Goal: Complete application form

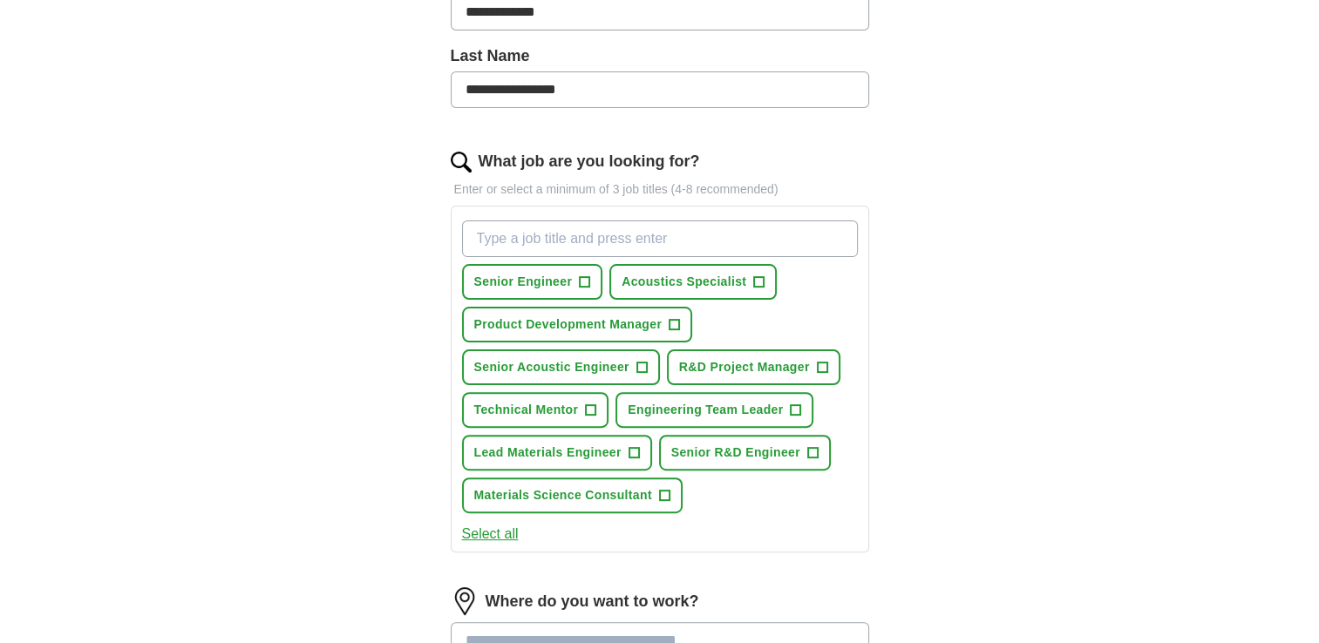
scroll to position [523, 0]
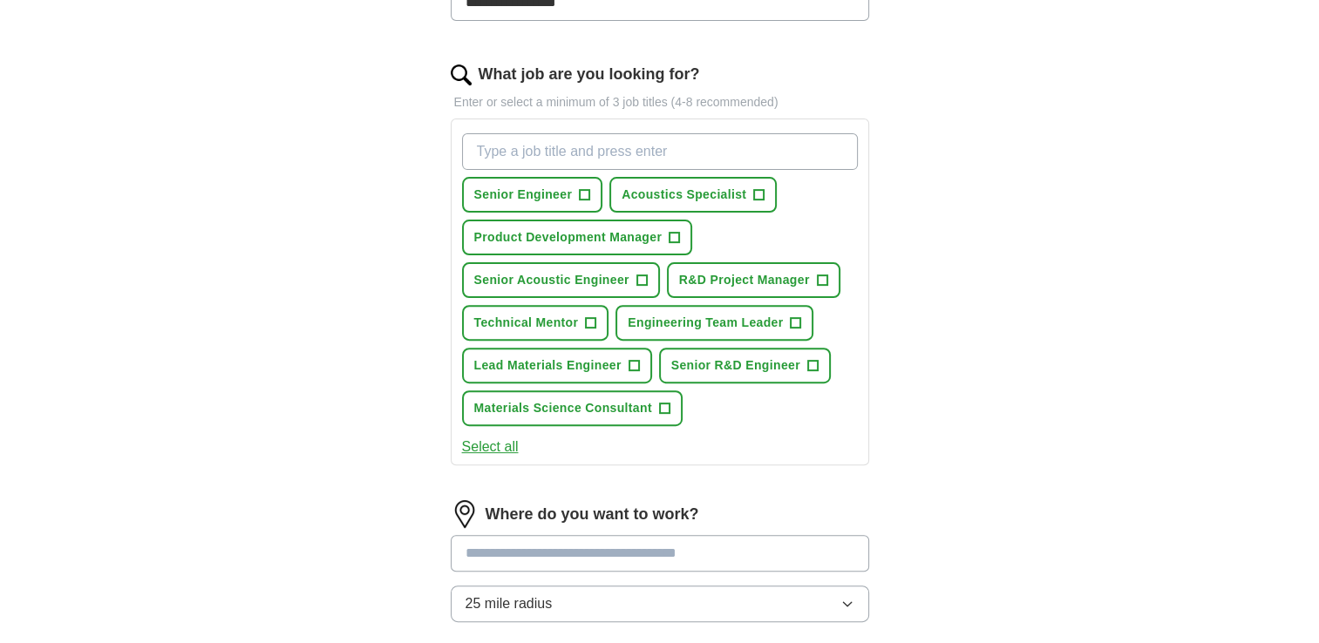
click at [492, 442] on button "Select all" at bounding box center [490, 447] width 57 height 21
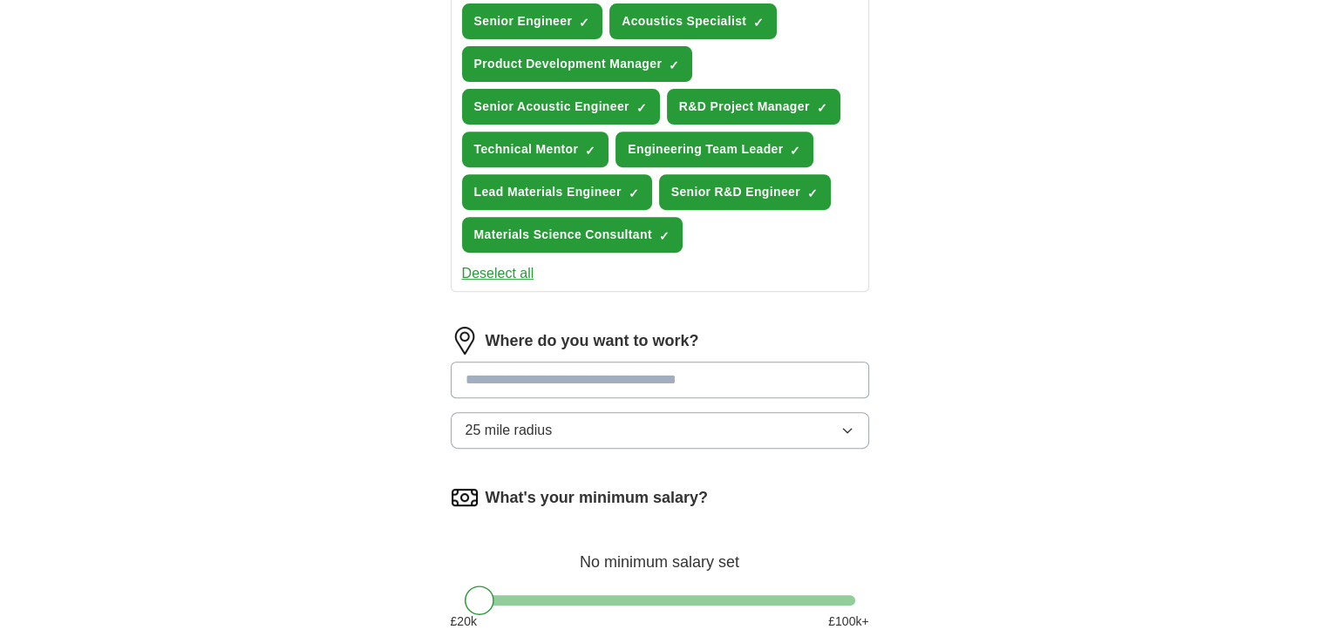
scroll to position [697, 0]
click at [547, 372] on input at bounding box center [660, 379] width 418 height 37
click at [665, 366] on input at bounding box center [660, 379] width 418 height 37
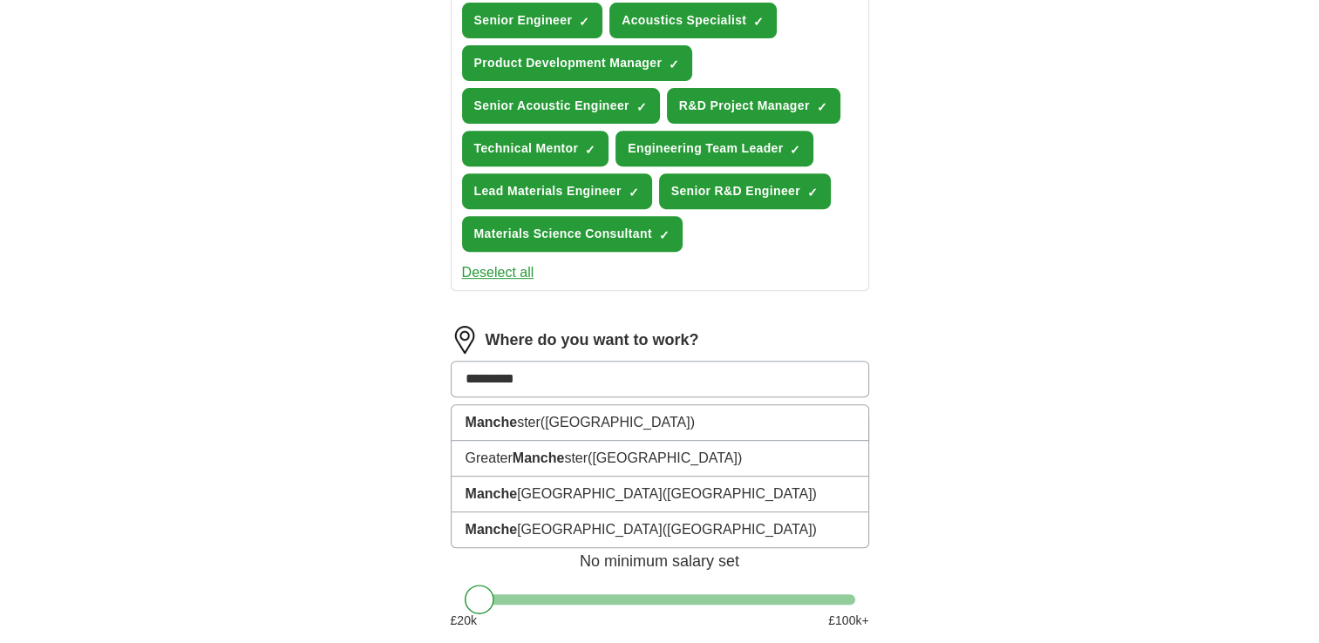
type input "**********"
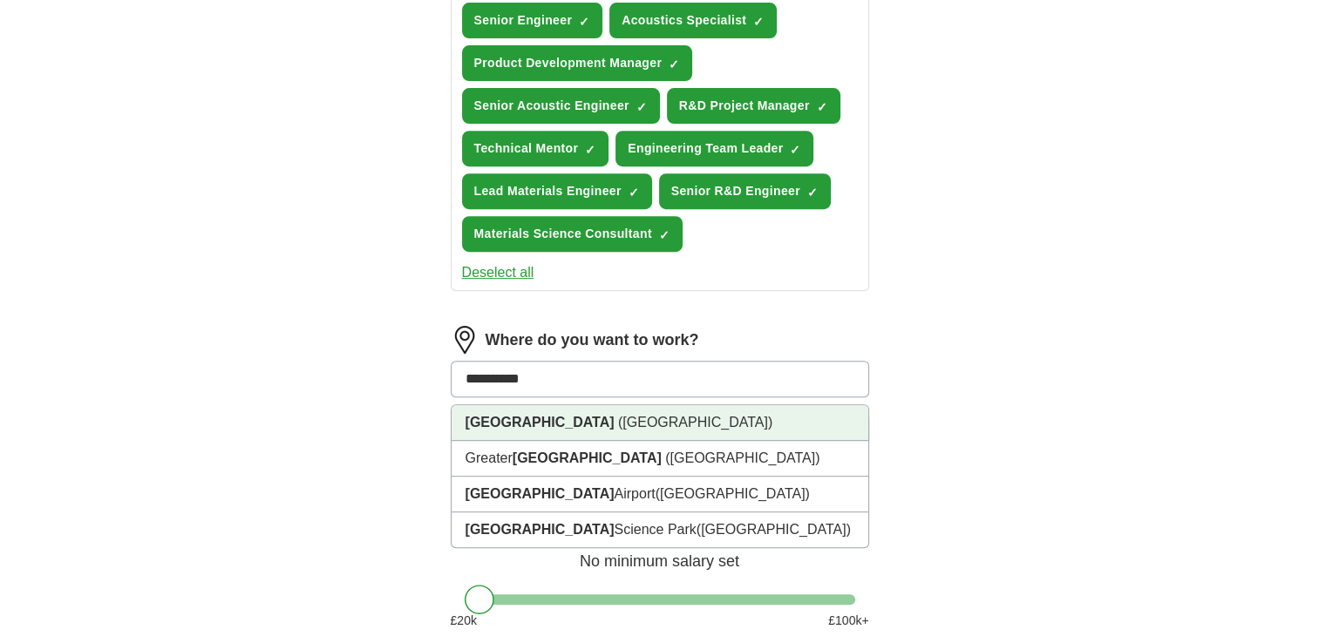
click at [628, 415] on span "([GEOGRAPHIC_DATA])" at bounding box center [695, 422] width 154 height 15
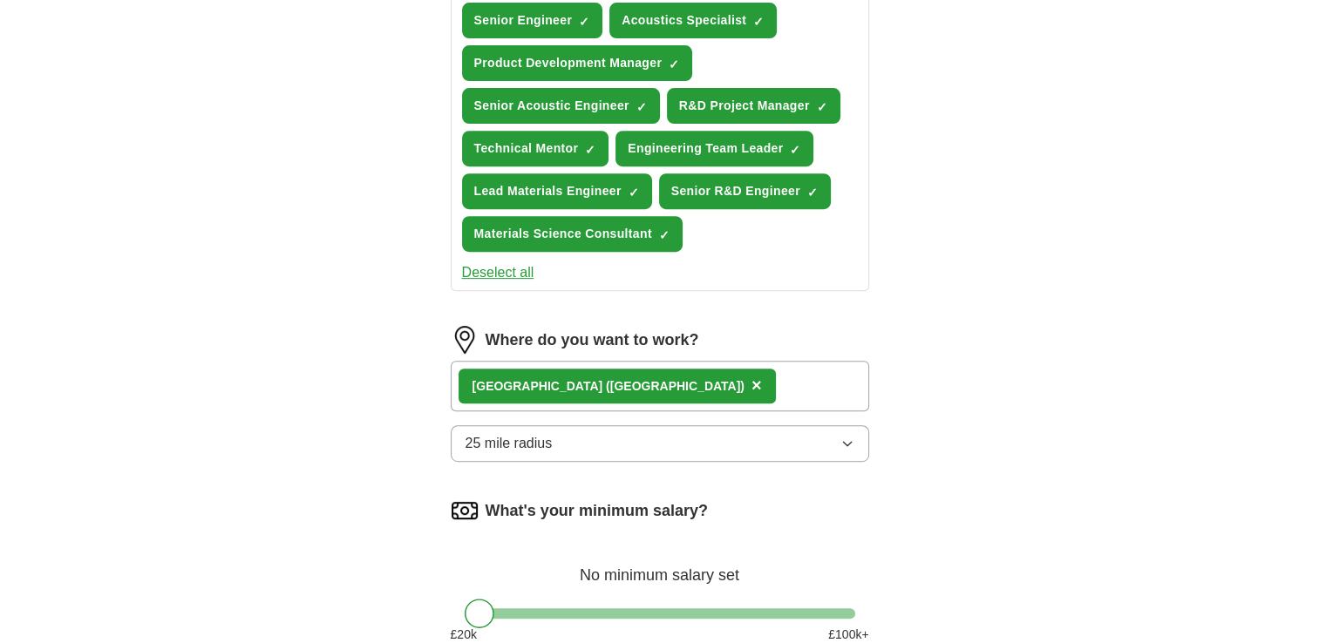
click at [804, 432] on button "25 mile radius" at bounding box center [660, 443] width 418 height 37
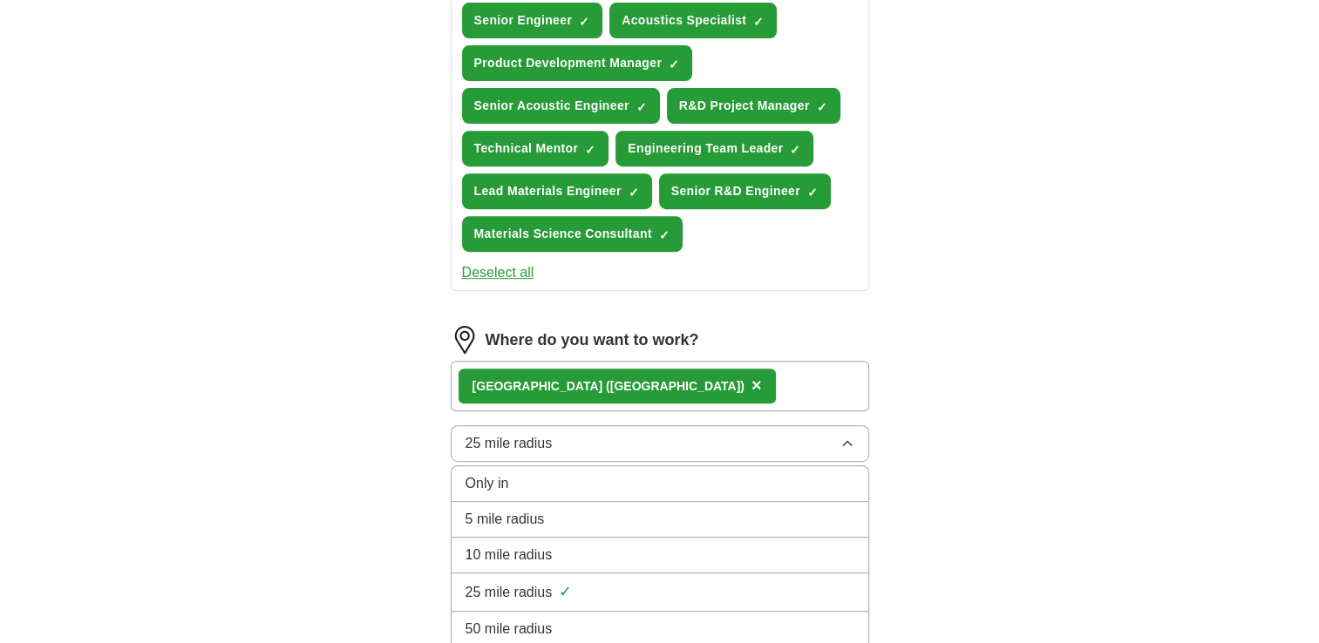
click at [663, 581] on div "25 mile radius ✓" at bounding box center [660, 593] width 389 height 24
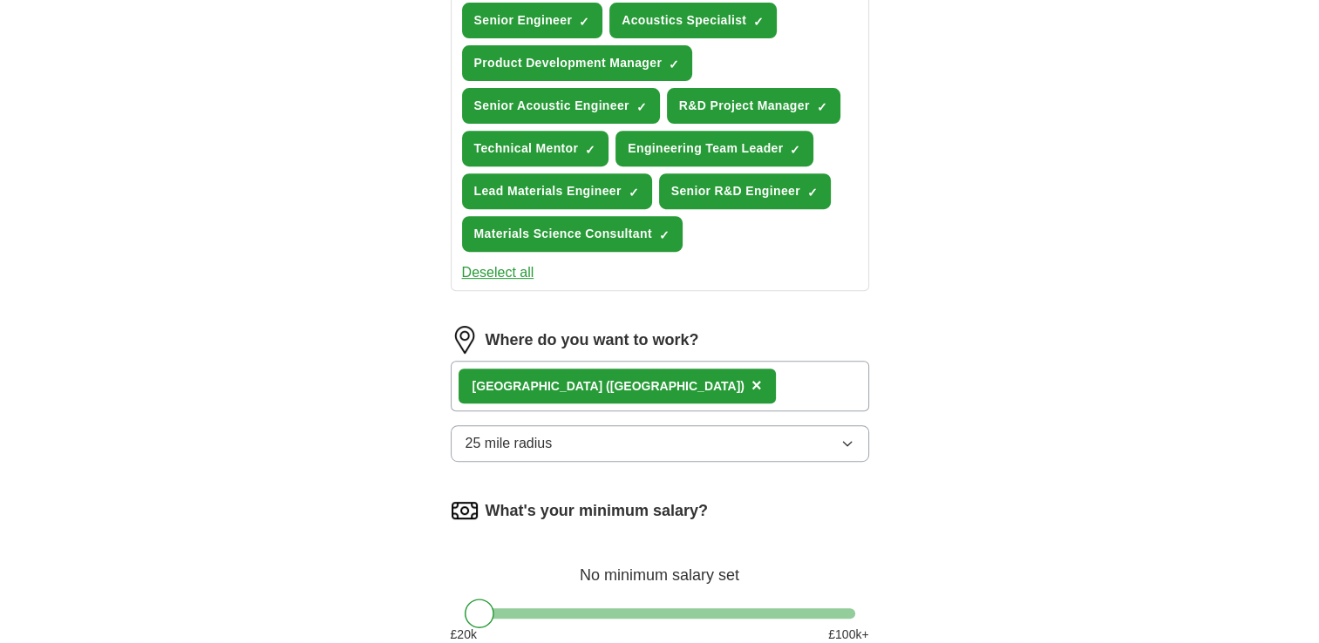
scroll to position [872, 0]
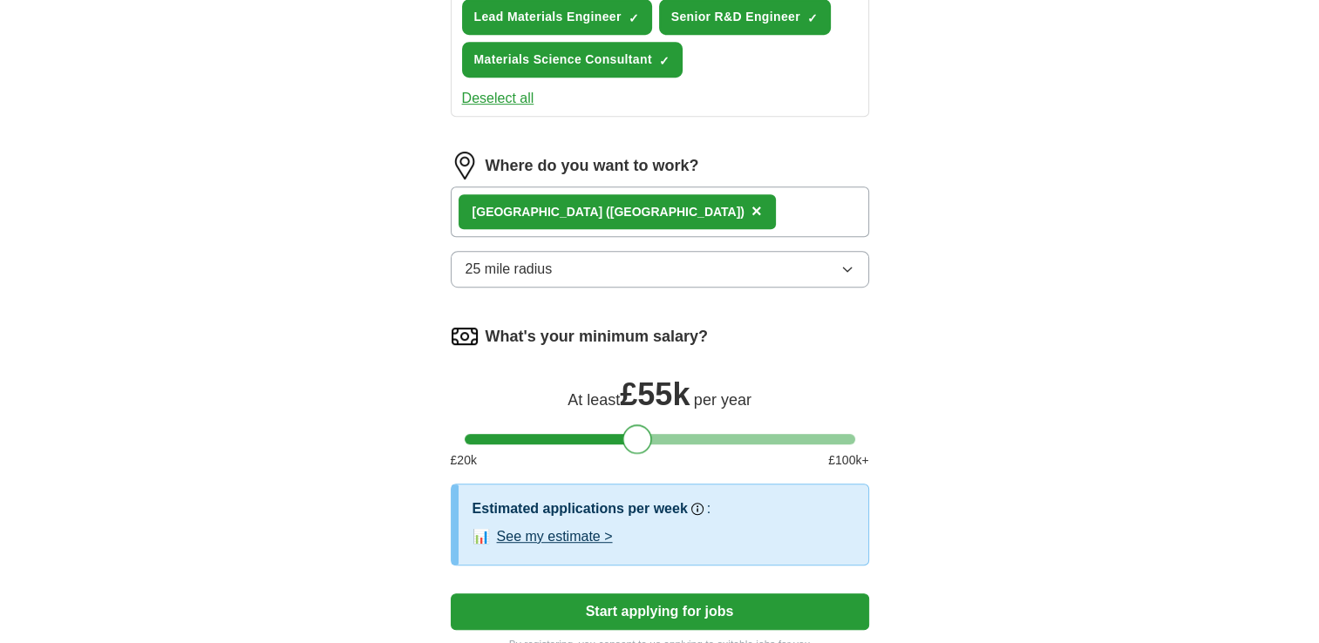
drag, startPoint x: 483, startPoint y: 438, endPoint x: 639, endPoint y: 434, distance: 156.1
click at [639, 434] on div at bounding box center [637, 440] width 30 height 30
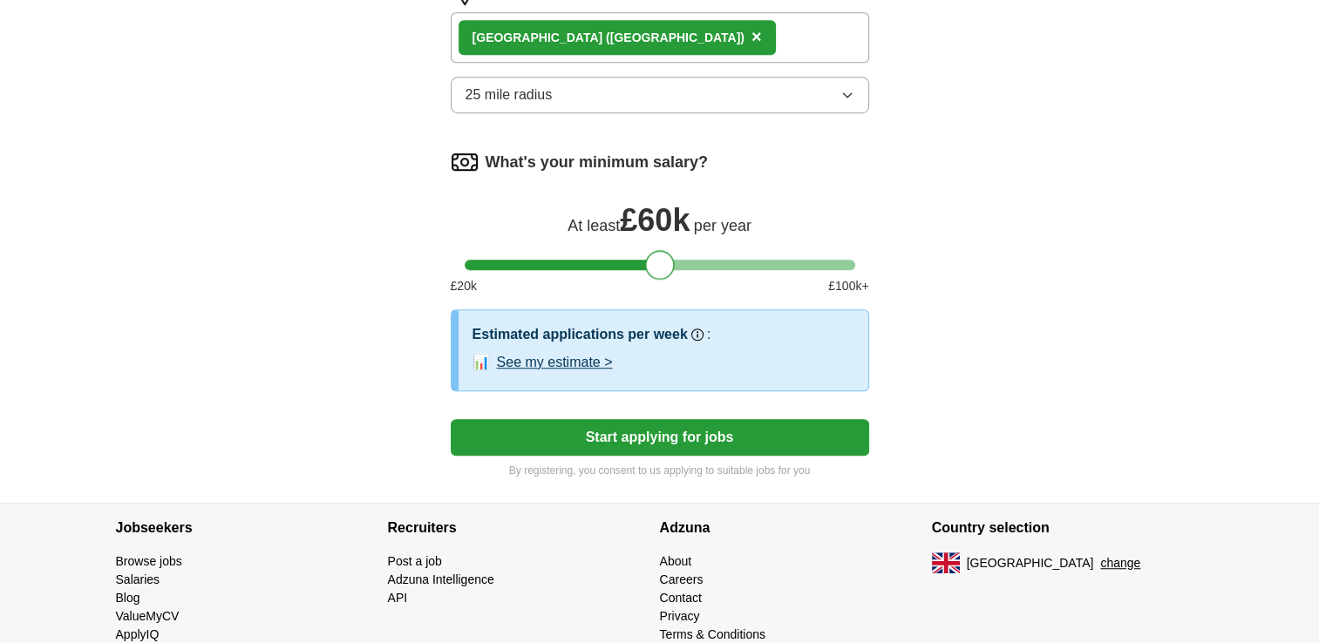
drag, startPoint x: 638, startPoint y: 255, endPoint x: 659, endPoint y: 255, distance: 20.9
click at [659, 255] on div at bounding box center [660, 265] width 30 height 30
click at [645, 434] on button "Start applying for jobs" at bounding box center [660, 437] width 418 height 37
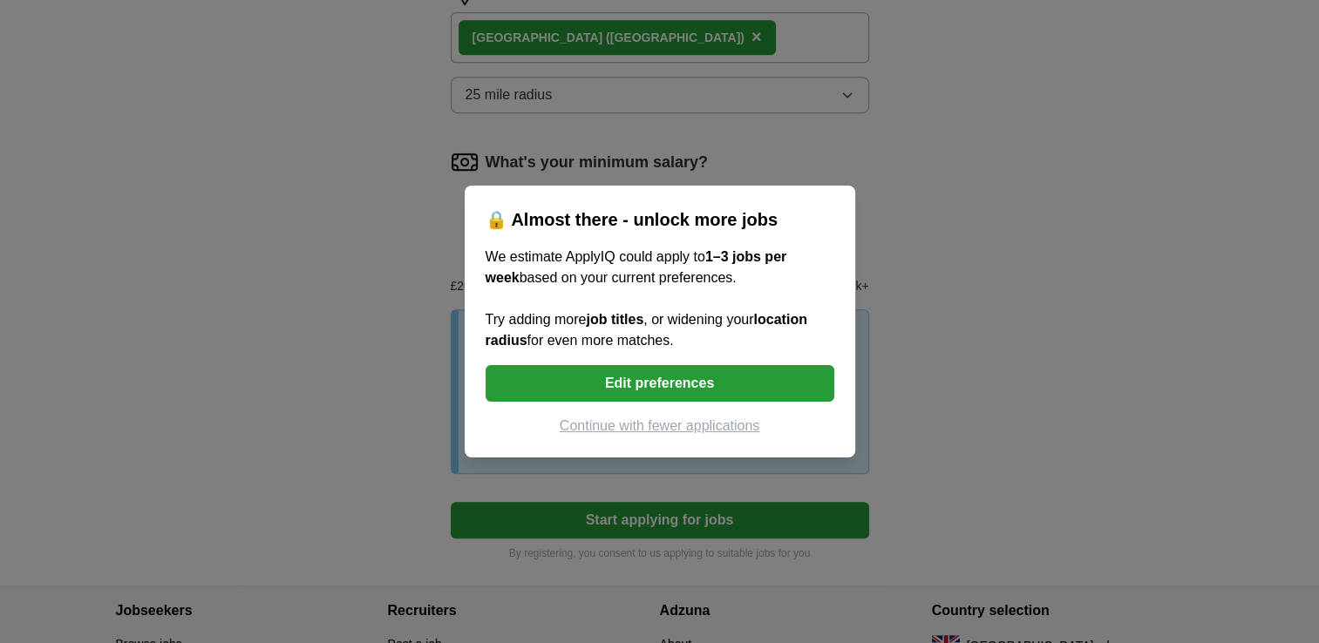
click at [676, 383] on button "Edit preferences" at bounding box center [660, 383] width 349 height 37
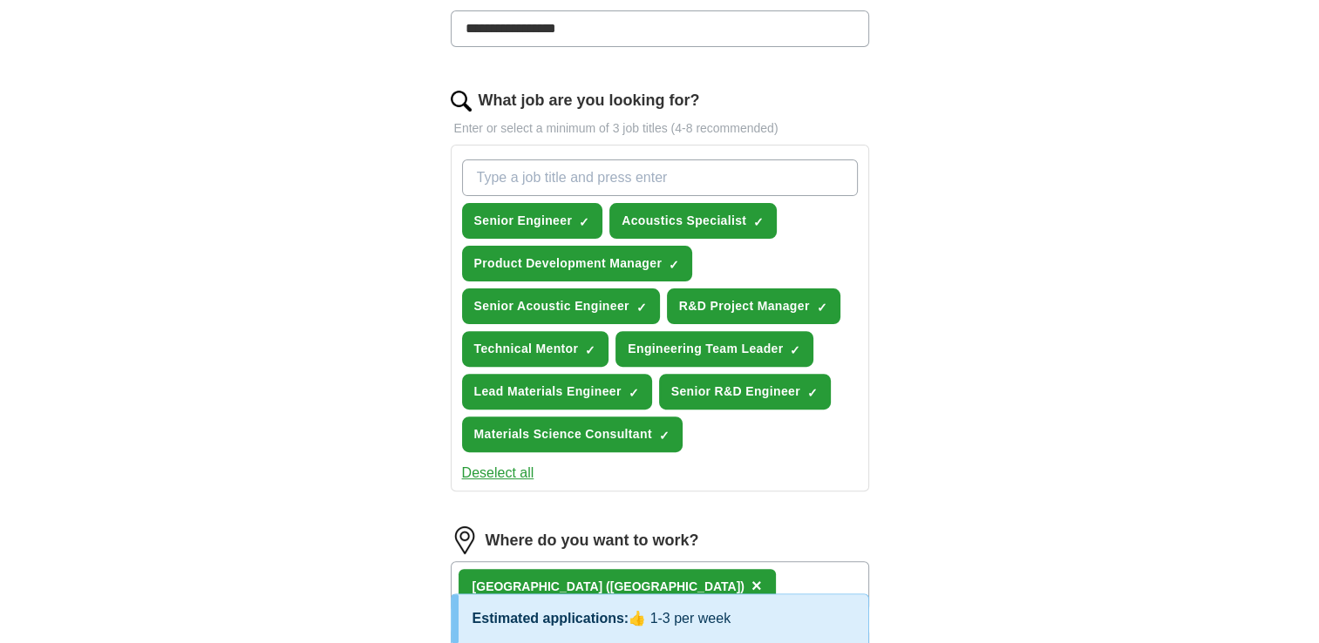
scroll to position [523, 0]
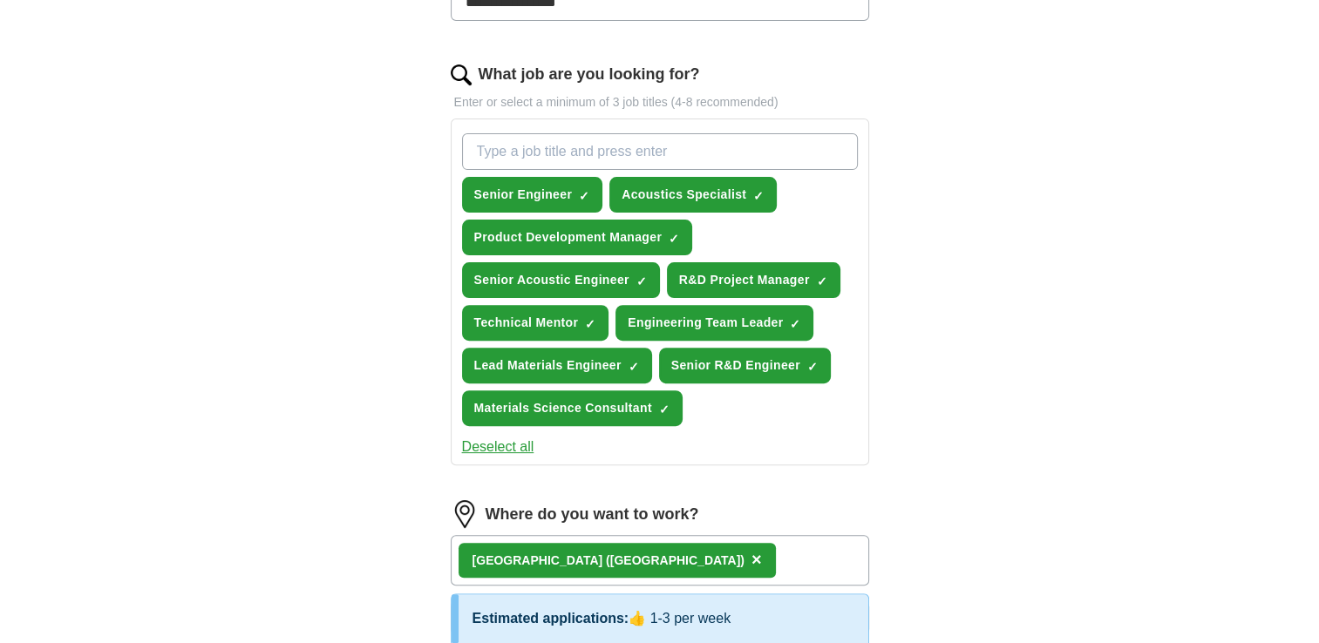
click at [600, 151] on input "What job are you looking for?" at bounding box center [660, 151] width 396 height 37
click at [515, 146] on input "What job are you looking for?" at bounding box center [660, 151] width 396 height 37
type input "Engineering Manager"
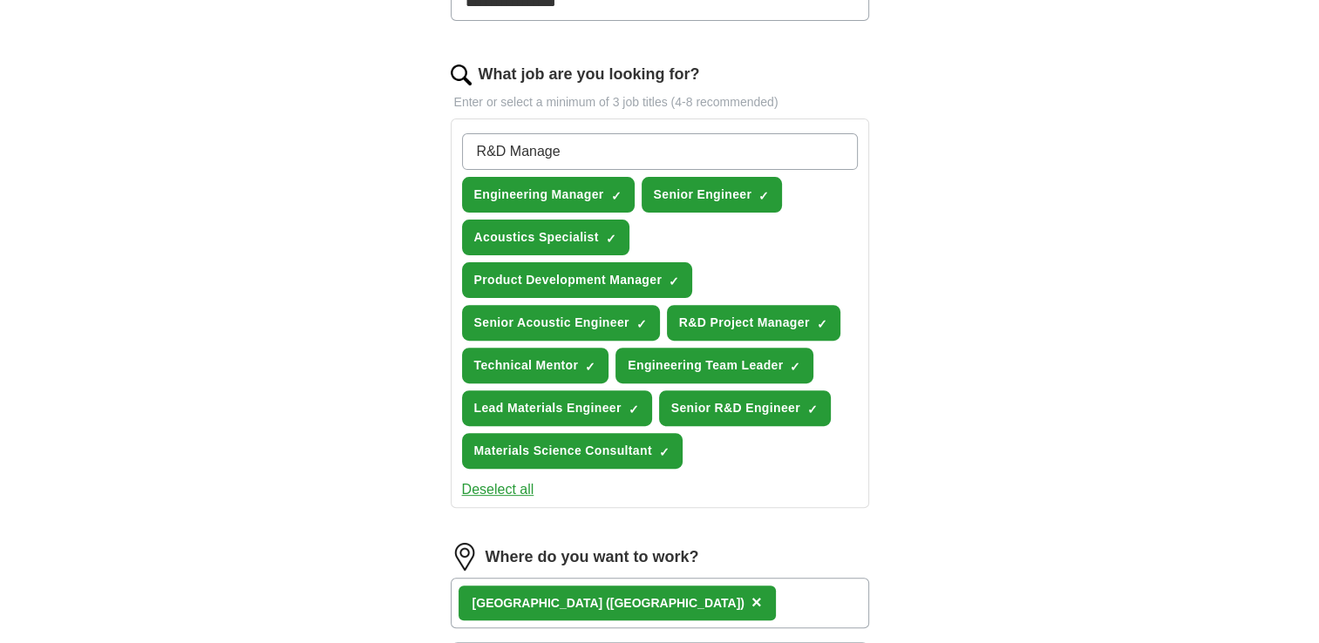
type input "R&D Manager"
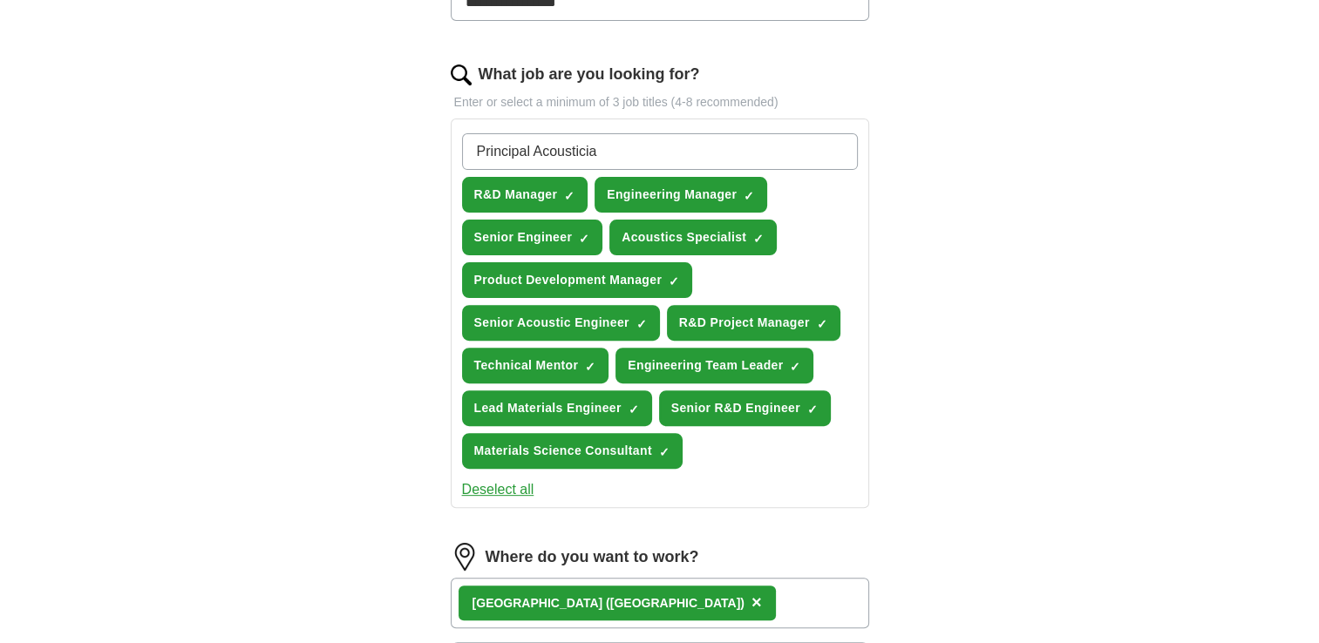
type input "Principal Acoustician"
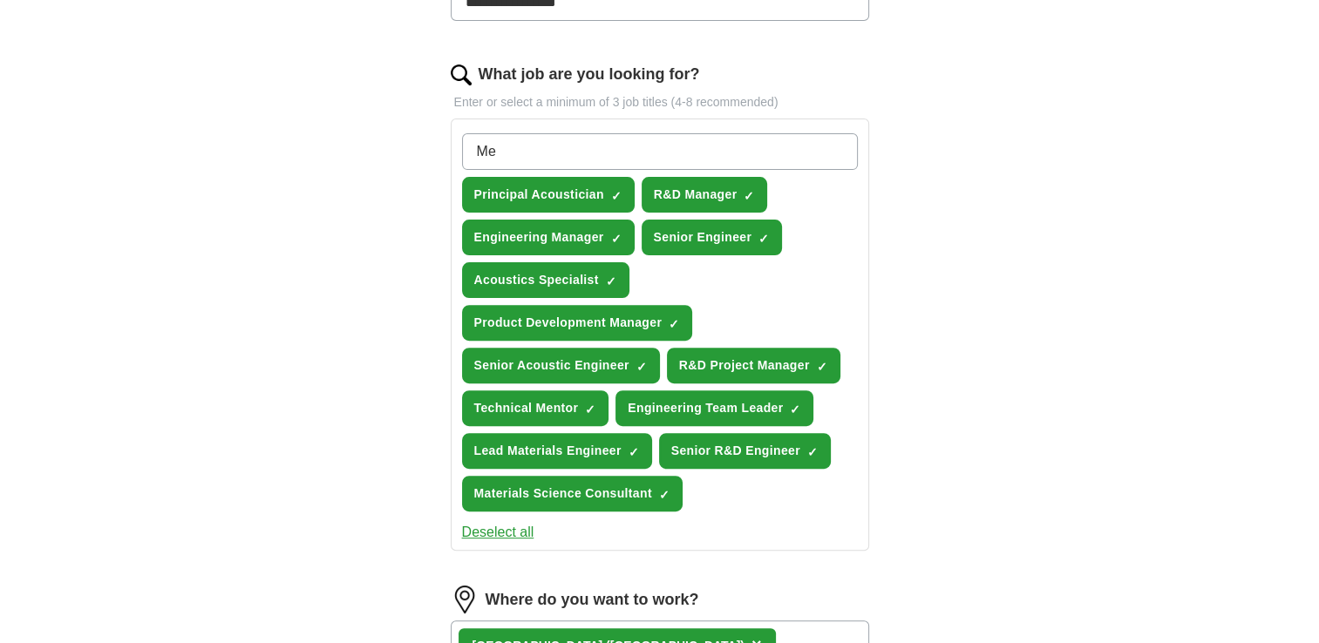
type input "M"
type input "Principal Engineer"
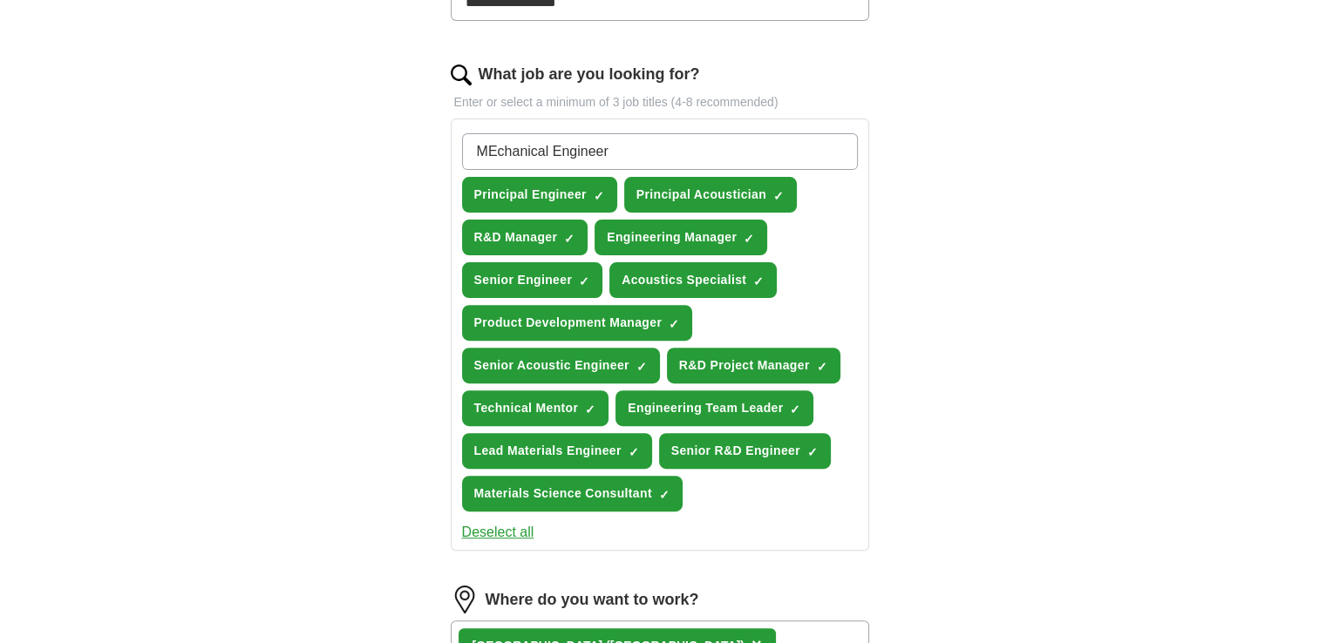
drag, startPoint x: 498, startPoint y: 152, endPoint x: 488, endPoint y: 151, distance: 9.6
click at [488, 151] on input "MEchanical Engineer" at bounding box center [660, 151] width 396 height 37
drag, startPoint x: 475, startPoint y: 153, endPoint x: 500, endPoint y: 150, distance: 24.5
click at [476, 153] on input "Mechanical Engineer" at bounding box center [660, 151] width 396 height 37
type input "Principal Mechanical Engineer"
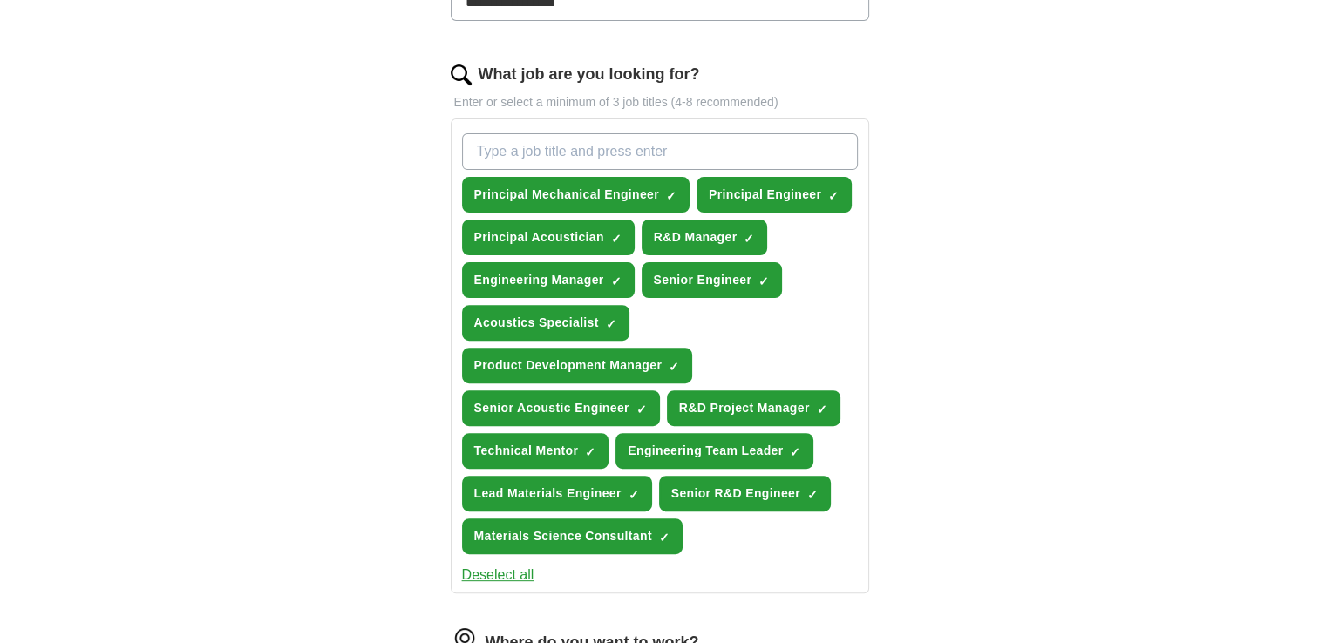
click at [518, 155] on input "What job are you looking for?" at bounding box center [660, 151] width 396 height 37
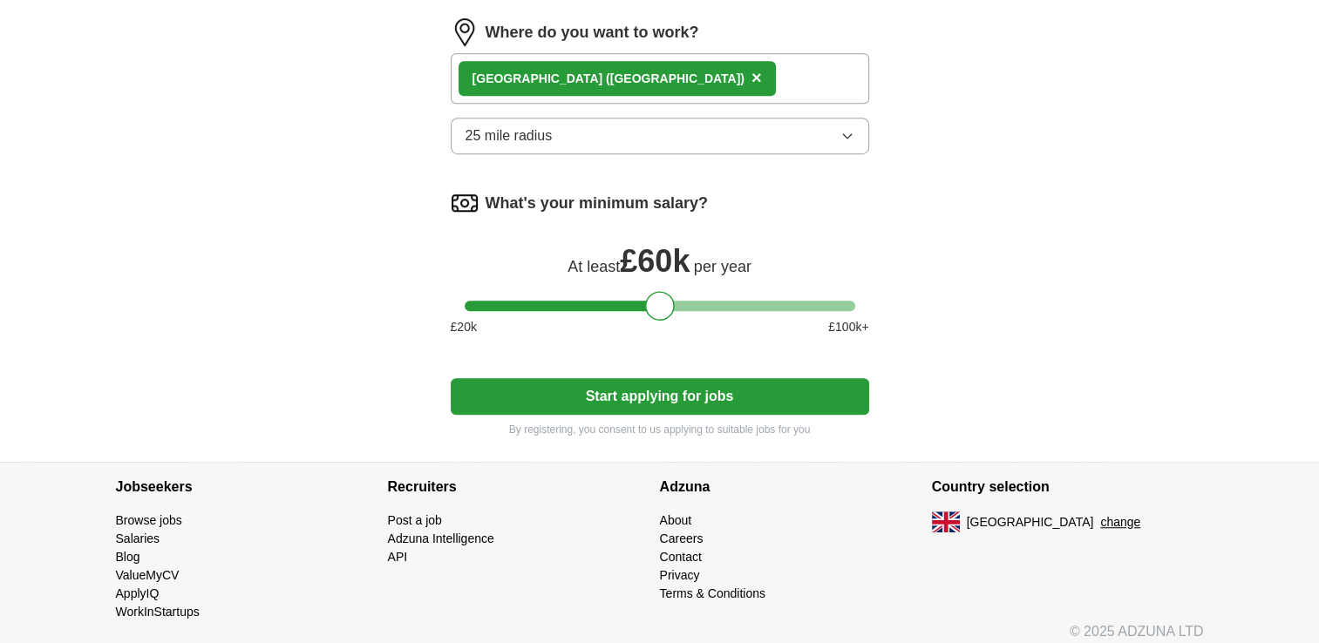
scroll to position [1154, 0]
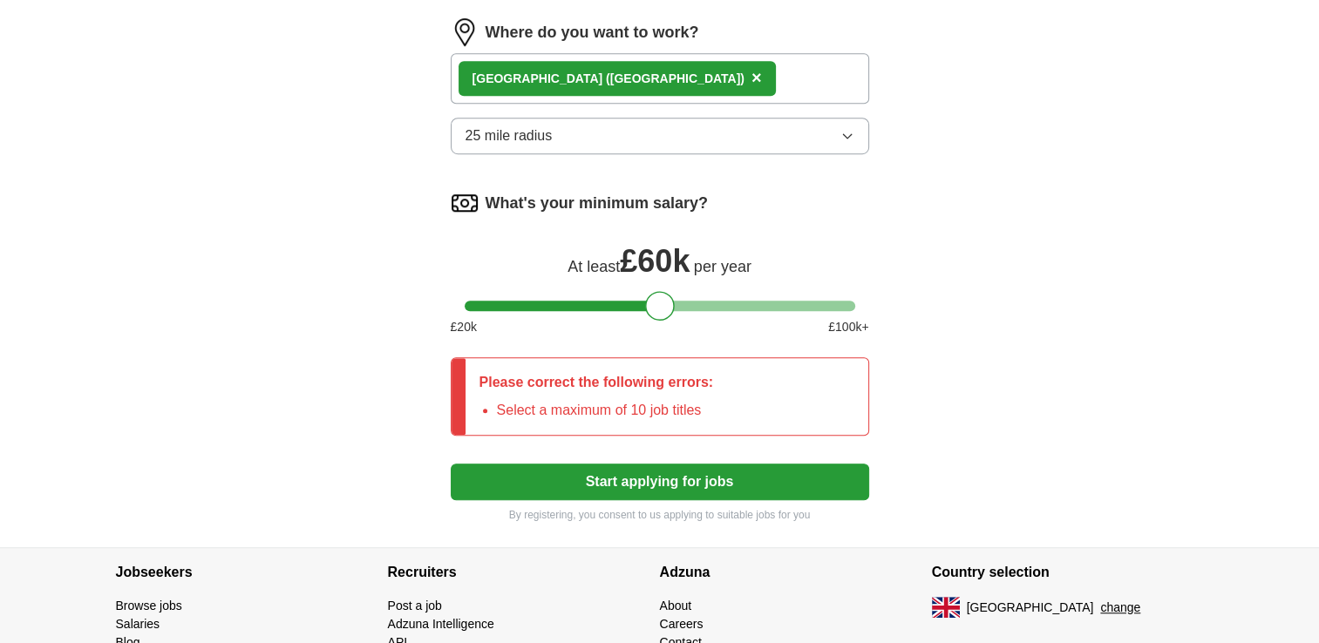
click at [699, 388] on div "Please correct the following errors: Select a maximum of 10 job titles" at bounding box center [597, 396] width 262 height 77
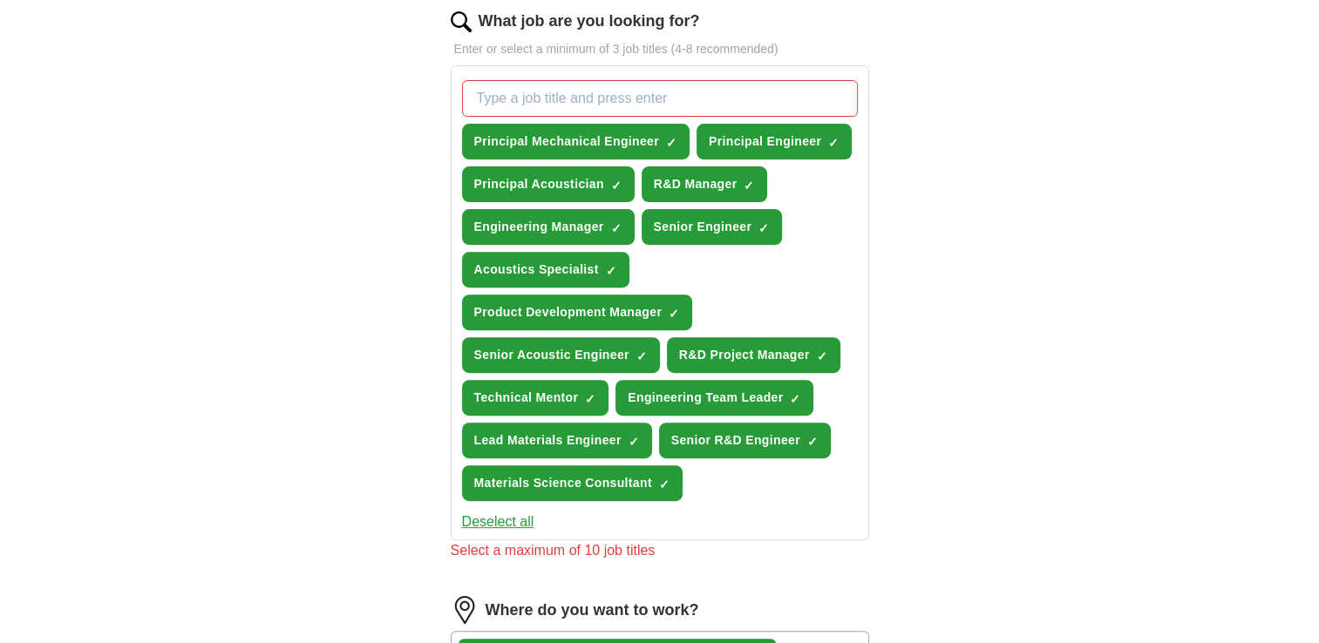
scroll to position [544, 0]
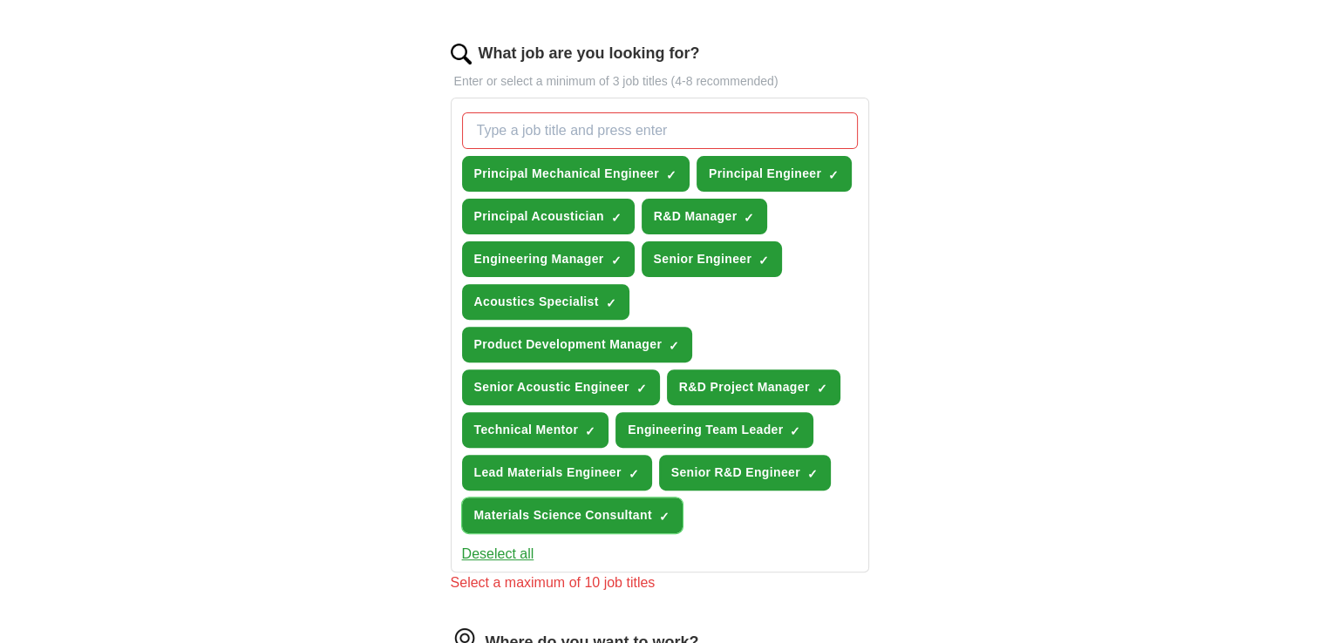
click at [0, 0] on span "×" at bounding box center [0, 0] width 0 height 0
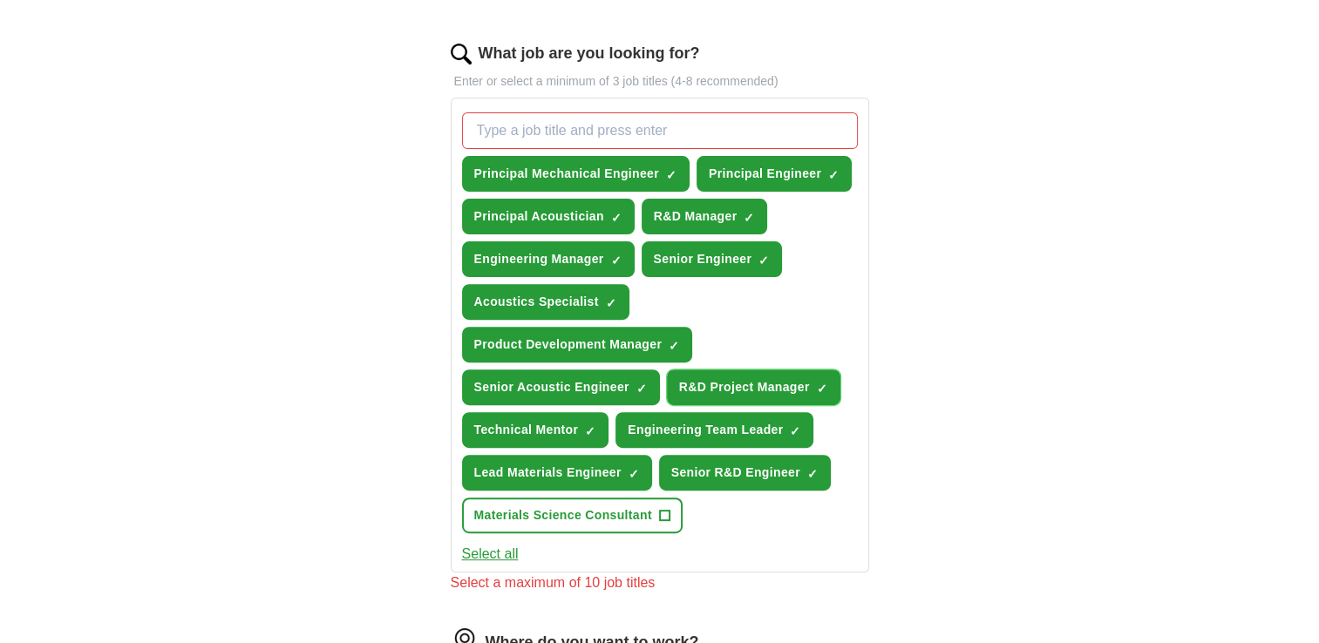
click at [0, 0] on span "×" at bounding box center [0, 0] width 0 height 0
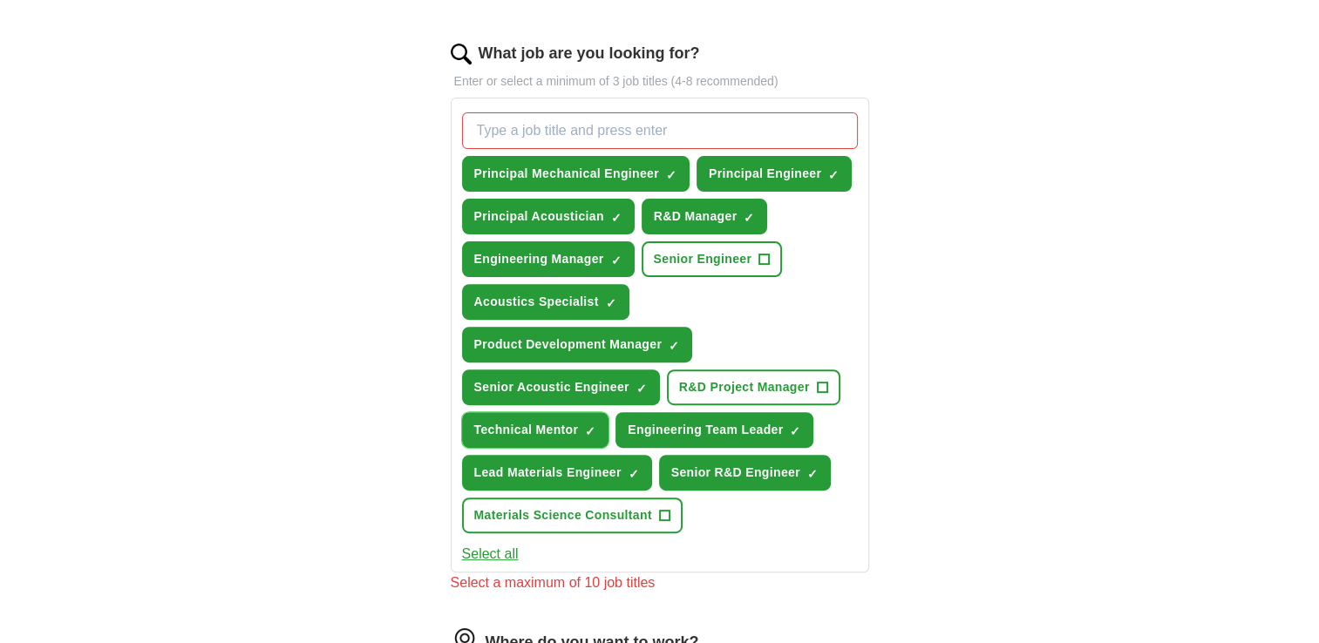
click at [0, 0] on span "×" at bounding box center [0, 0] width 0 height 0
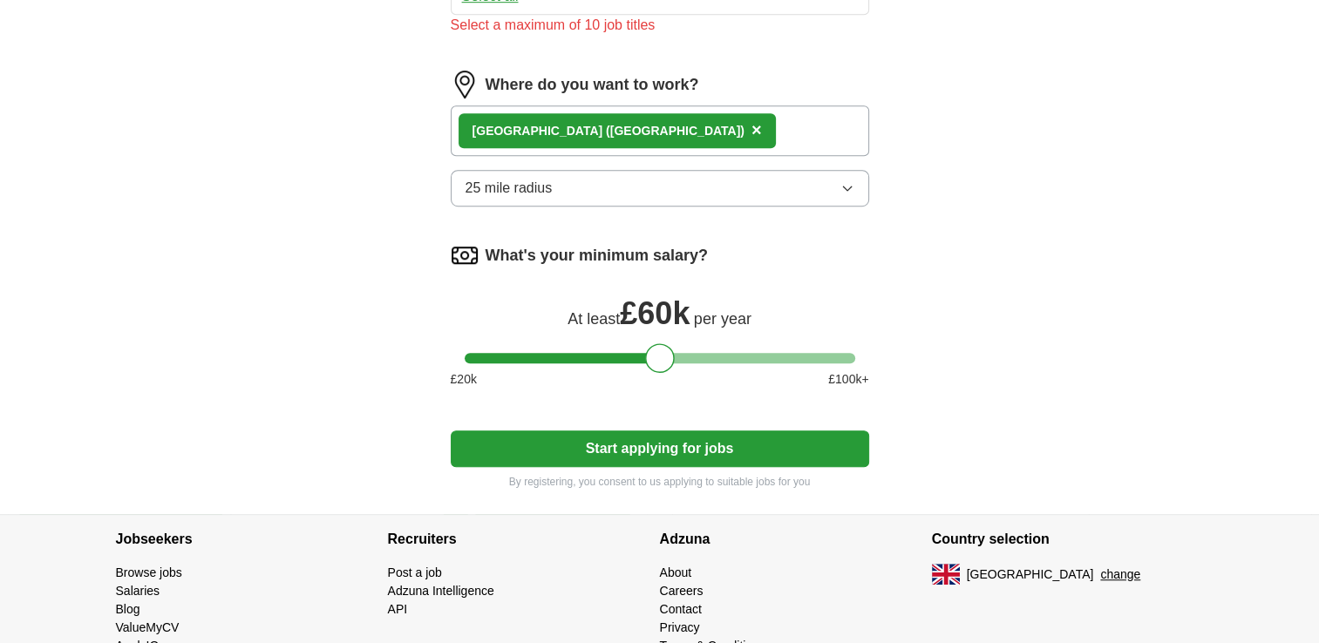
scroll to position [1154, 0]
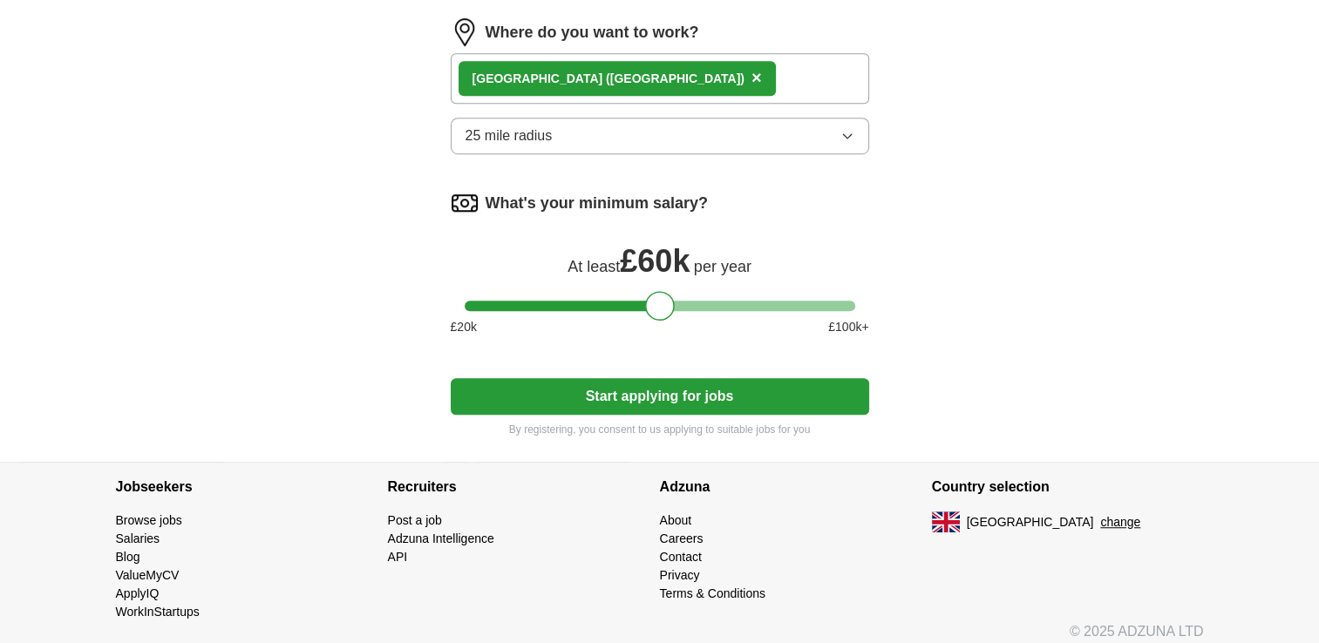
click at [656, 382] on button "Start applying for jobs" at bounding box center [660, 396] width 418 height 37
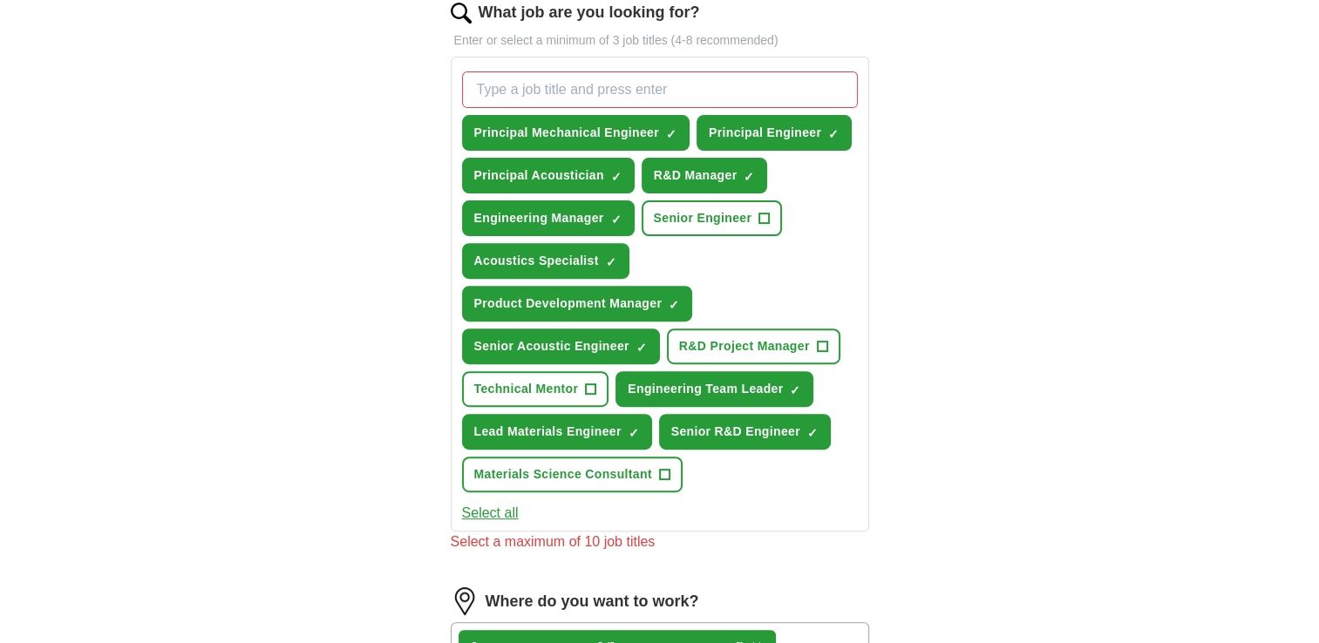
scroll to position [544, 0]
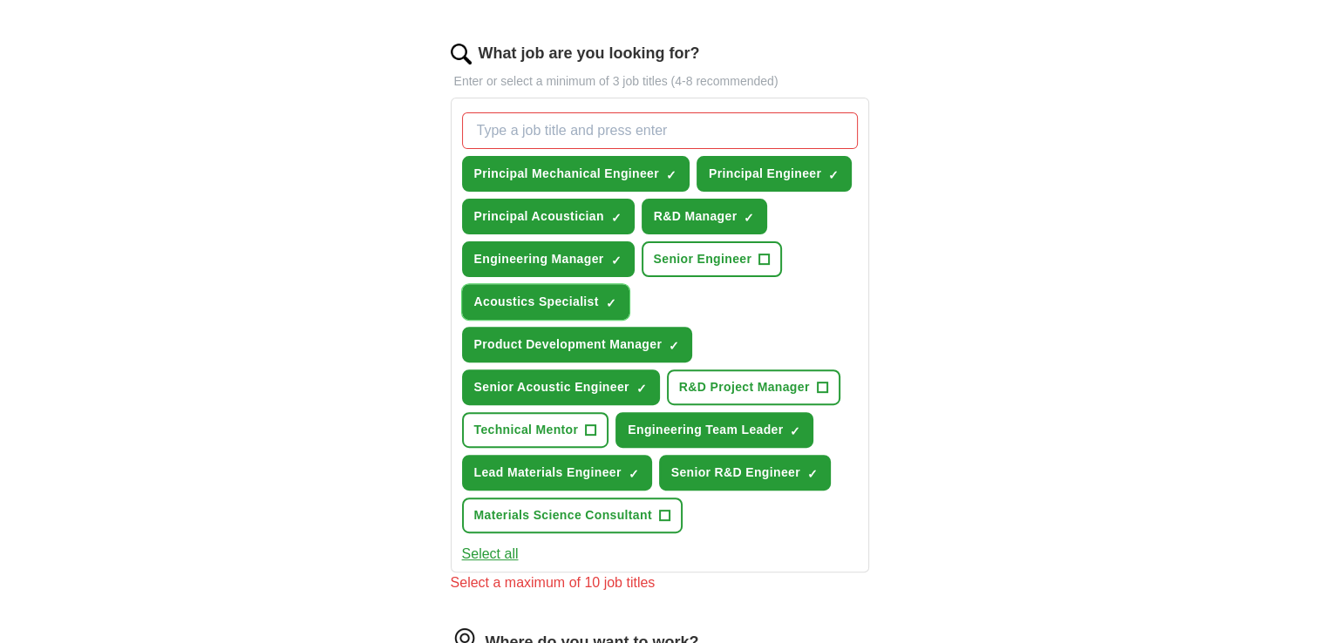
click at [0, 0] on span "×" at bounding box center [0, 0] width 0 height 0
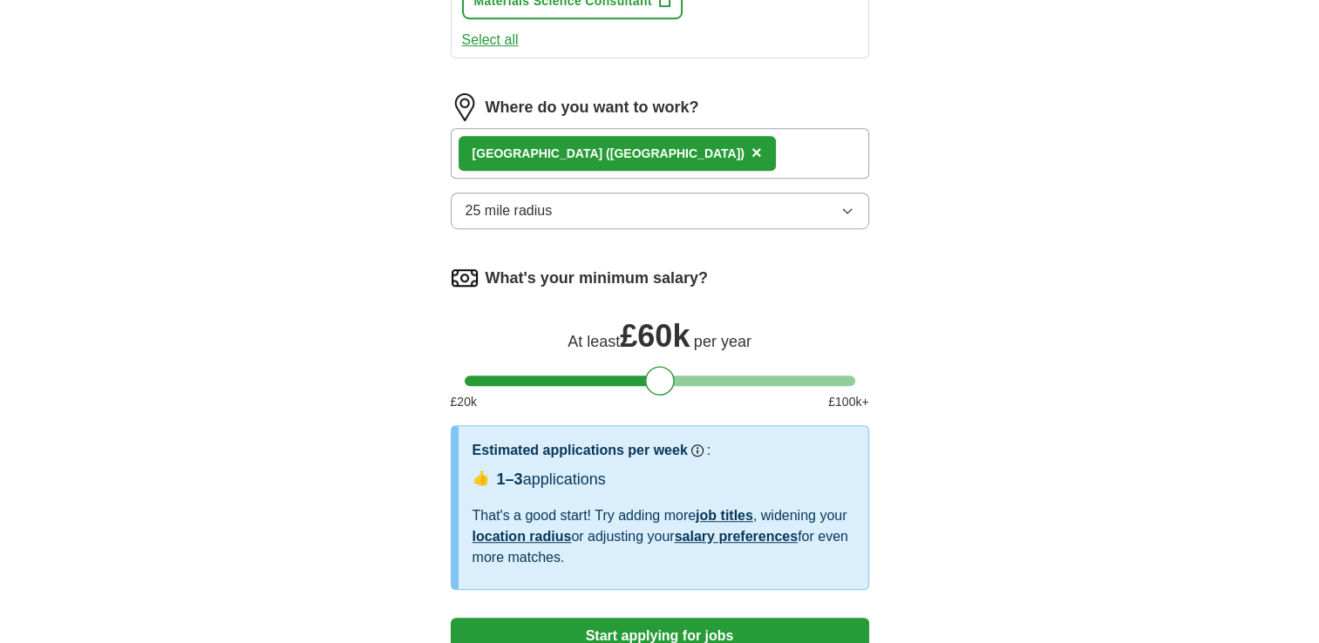
scroll to position [1154, 0]
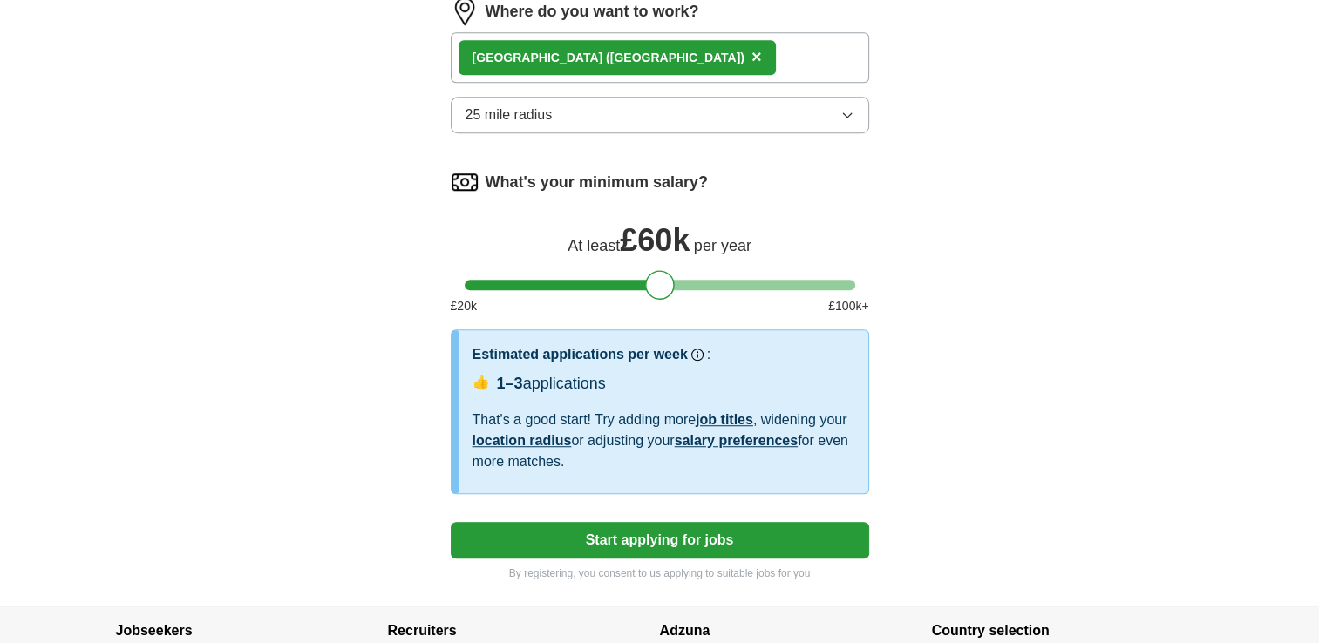
click at [680, 531] on button "Start applying for jobs" at bounding box center [660, 540] width 418 height 37
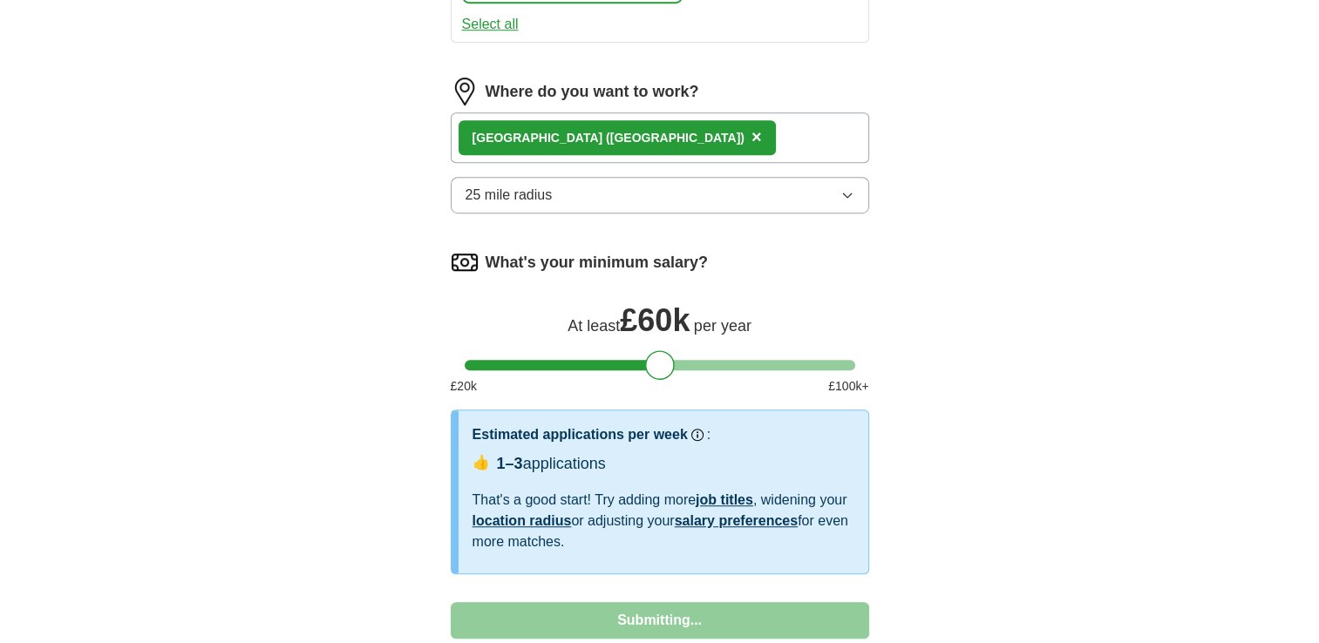
select select "**"
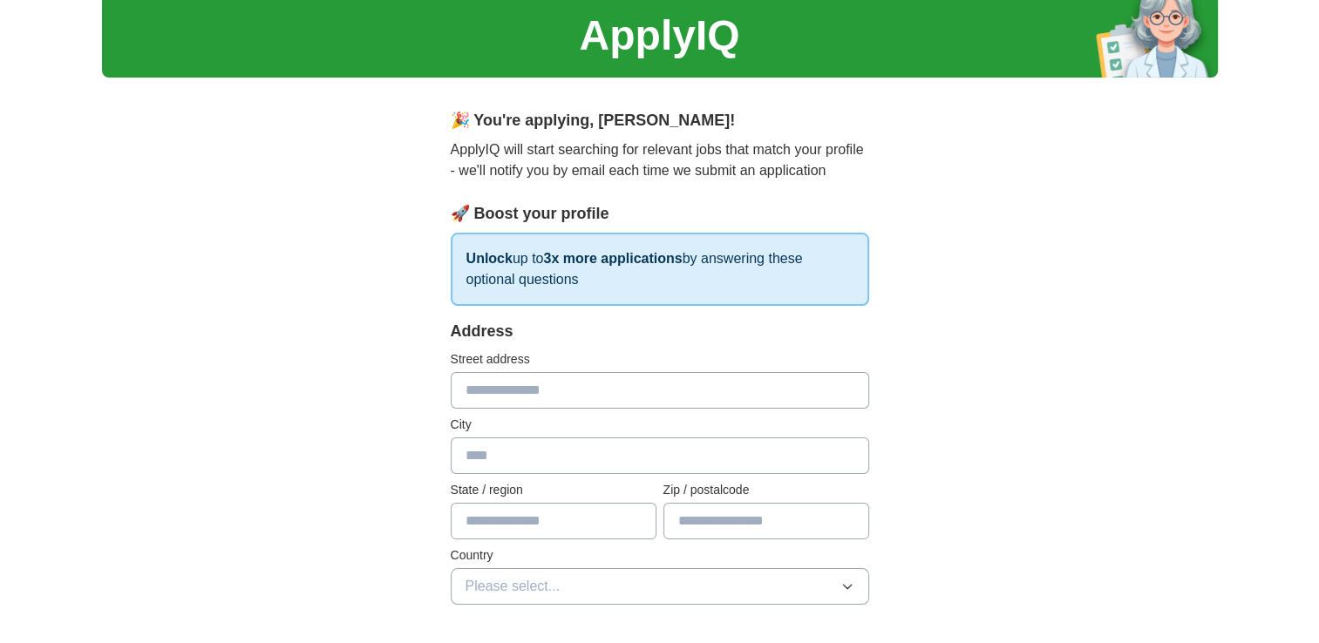
scroll to position [0, 0]
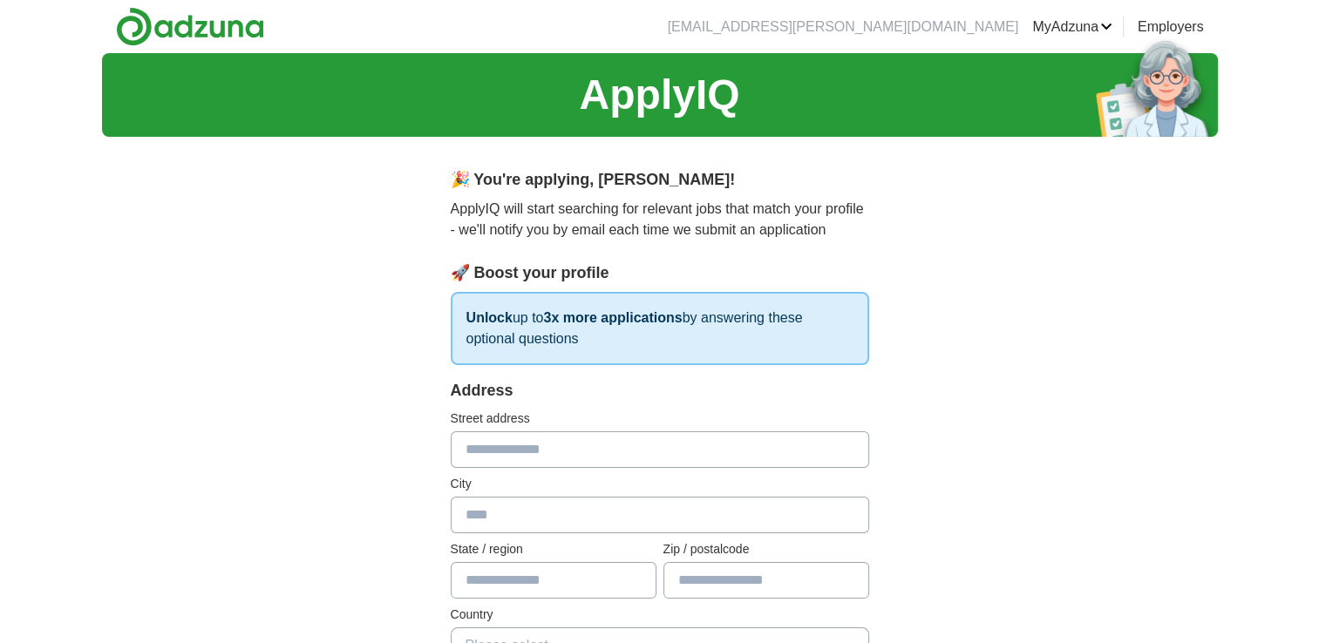
click at [506, 460] on input "text" at bounding box center [660, 450] width 418 height 37
type input "**********"
type input "*******"
type input "**********"
type input "******"
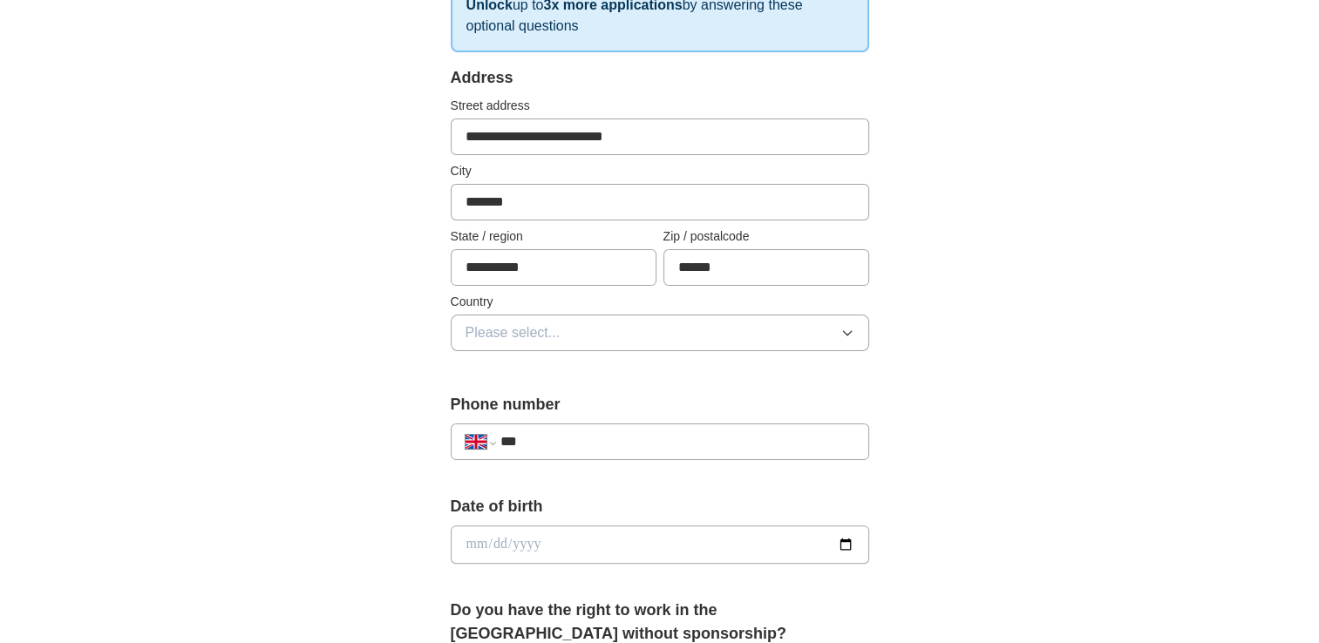
scroll to position [349, 0]
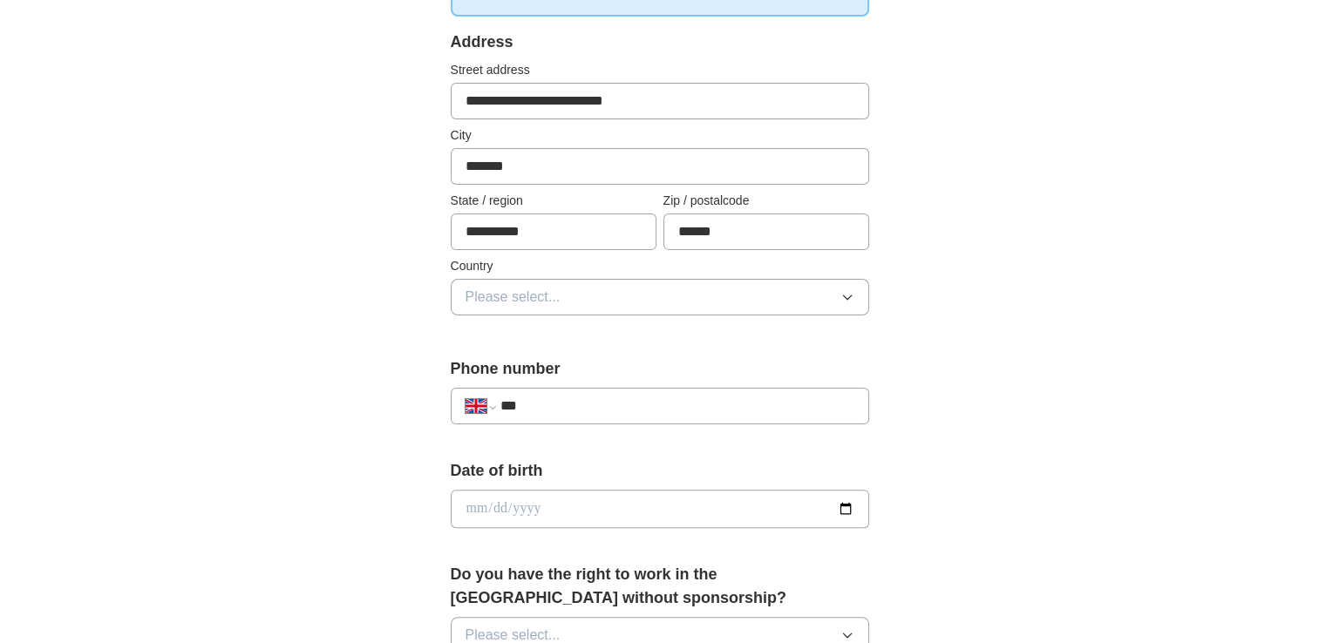
click at [547, 396] on input "***" at bounding box center [677, 406] width 354 height 21
click at [576, 405] on input "***" at bounding box center [677, 406] width 354 height 21
click at [575, 405] on input "***" at bounding box center [677, 406] width 354 height 21
type input "**********"
drag, startPoint x: 534, startPoint y: 518, endPoint x: 523, endPoint y: 504, distance: 17.4
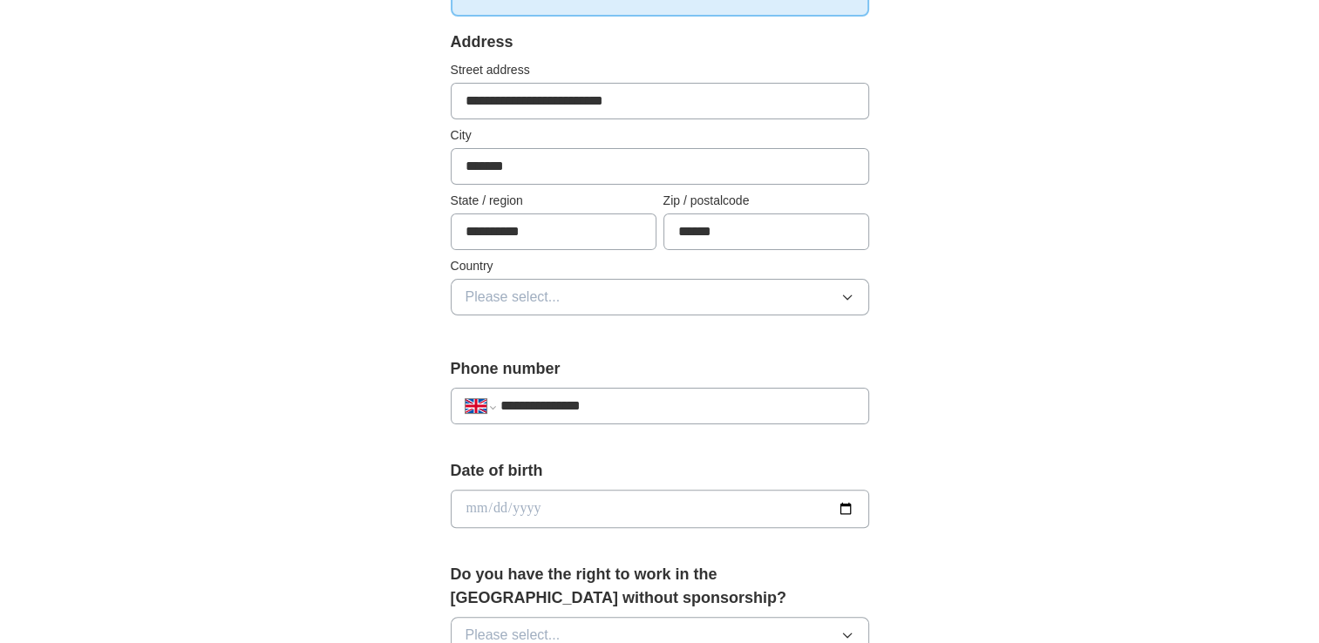
click at [531, 514] on input "date" at bounding box center [660, 509] width 418 height 38
type input "**********"
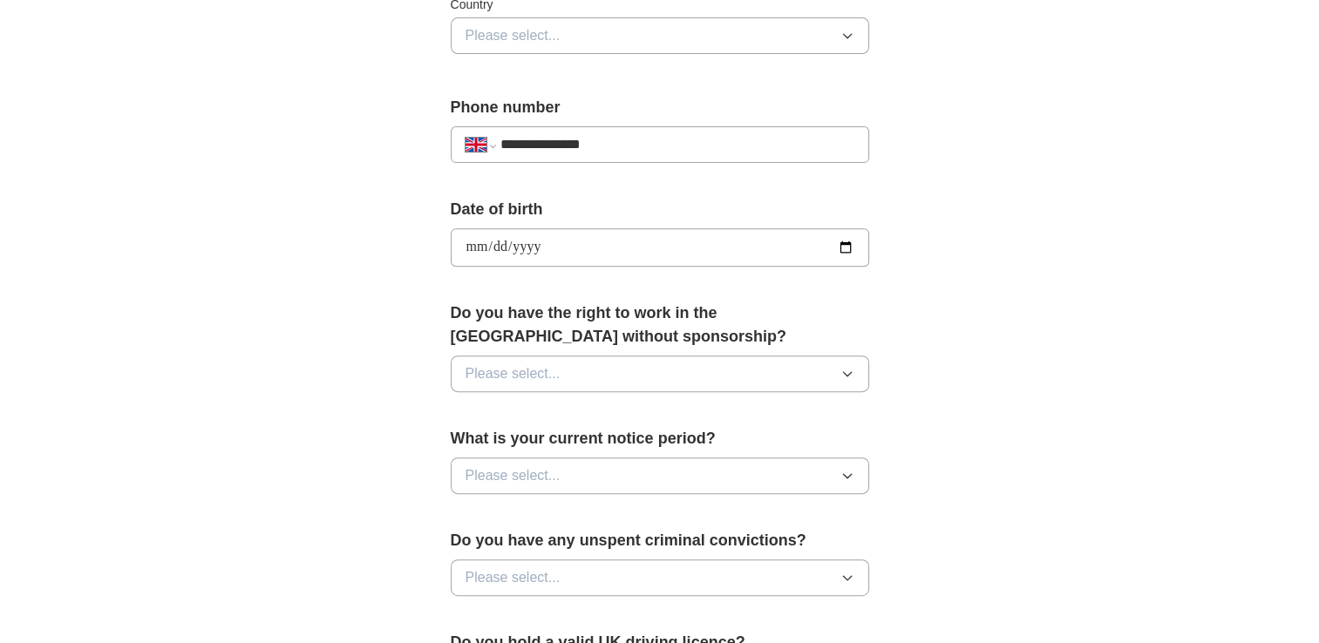
click at [527, 370] on span "Please select..." at bounding box center [513, 374] width 95 height 21
click at [502, 413] on div "Yes" at bounding box center [660, 414] width 389 height 21
click at [611, 469] on button "Please select..." at bounding box center [660, 476] width 418 height 37
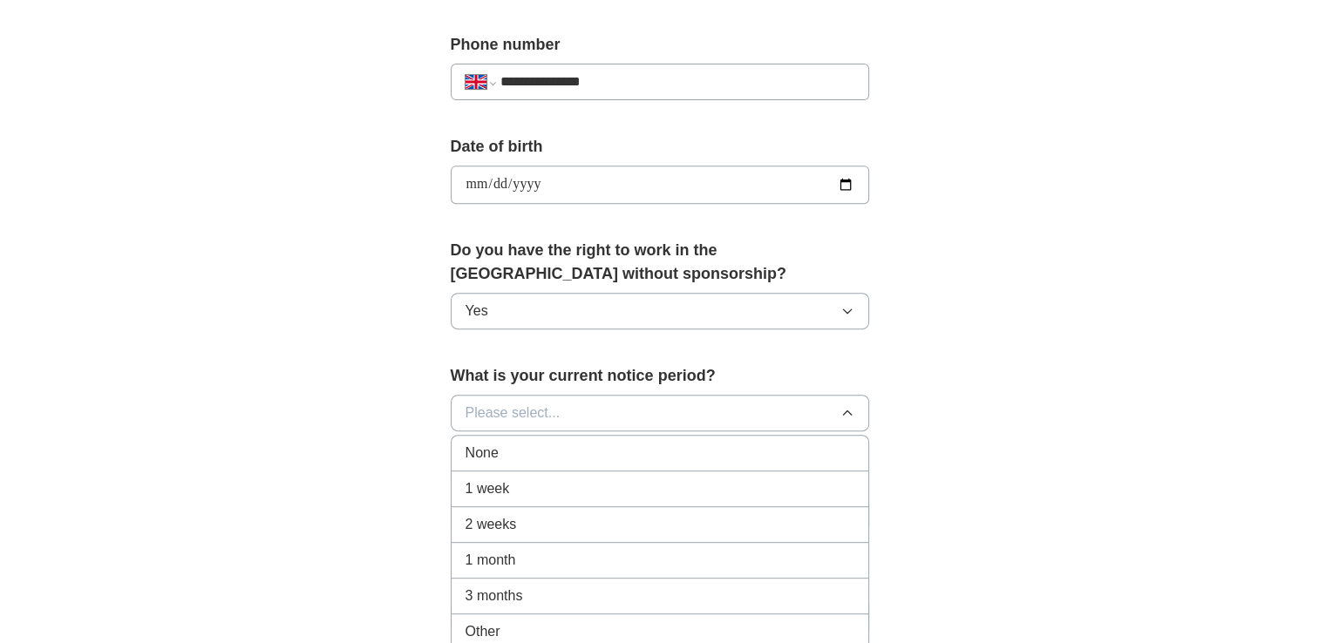
scroll to position [785, 0]
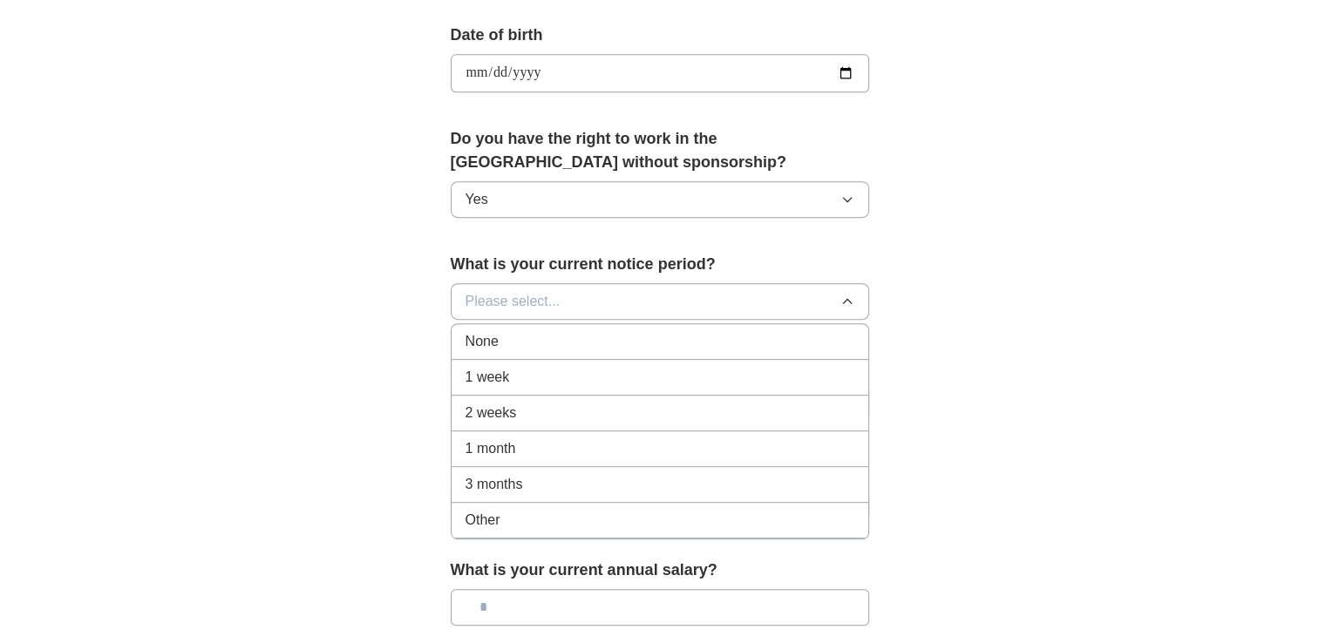
click at [536, 479] on div "3 months" at bounding box center [660, 484] width 389 height 21
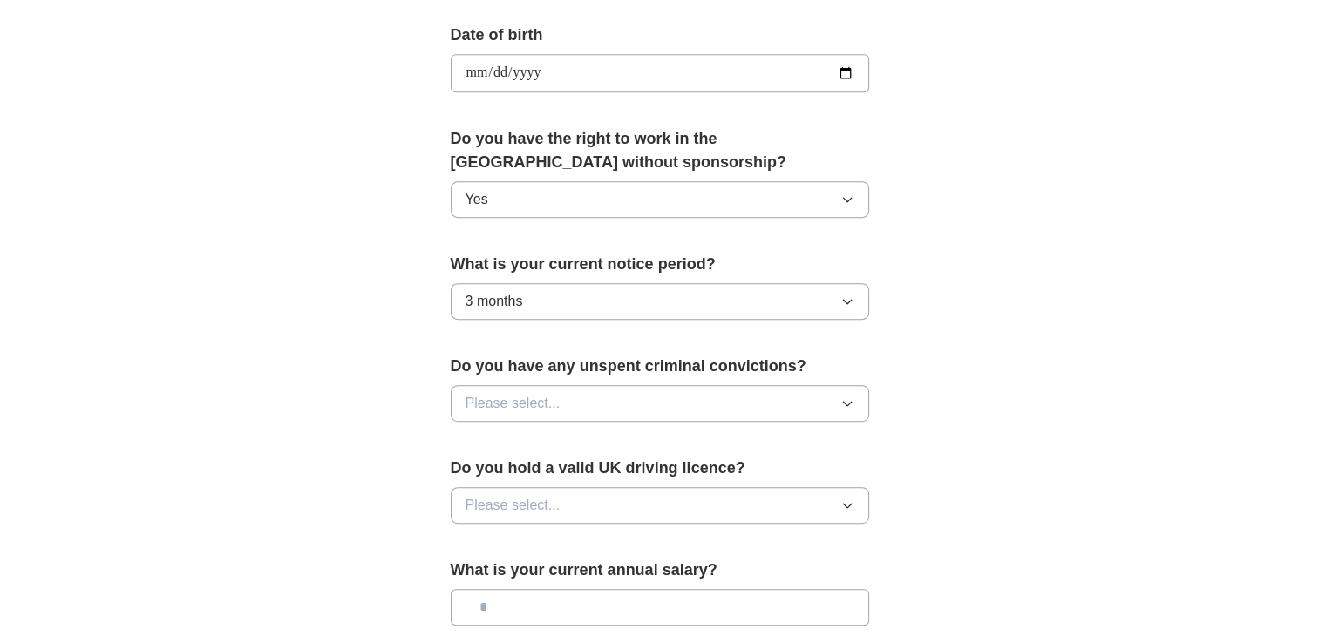
click at [568, 396] on button "Please select..." at bounding box center [660, 403] width 418 height 37
click at [534, 484] on div "No" at bounding box center [660, 479] width 389 height 21
click at [568, 501] on button "Please select..." at bounding box center [660, 505] width 418 height 37
click at [490, 575] on div "No" at bounding box center [660, 581] width 389 height 21
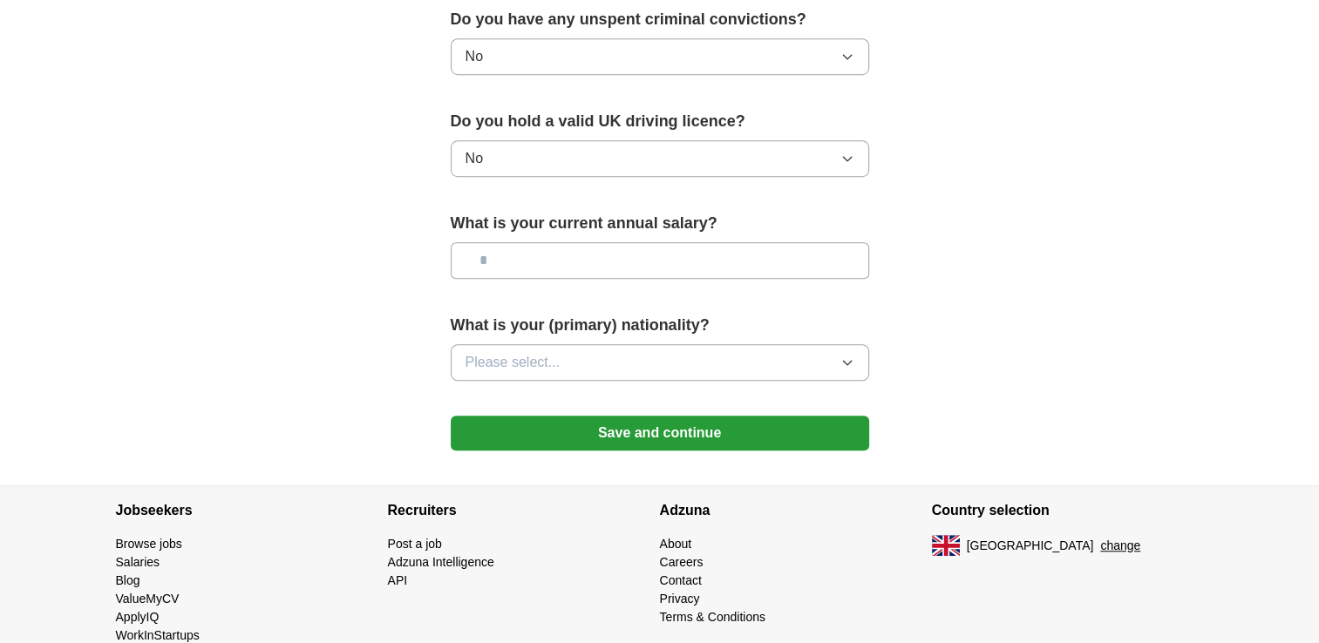
scroll to position [1133, 0]
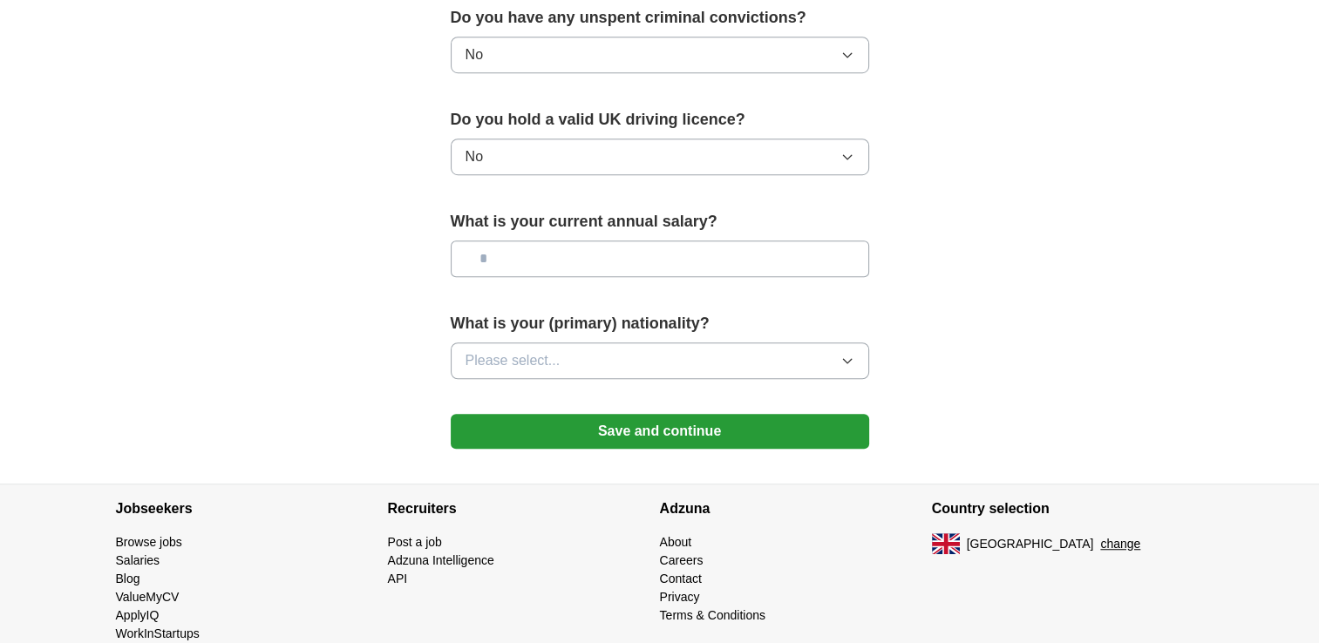
click at [568, 262] on input "text" at bounding box center [660, 259] width 418 height 37
drag, startPoint x: 502, startPoint y: 252, endPoint x: 491, endPoint y: 253, distance: 11.4
click at [491, 253] on input "*******" at bounding box center [660, 259] width 418 height 37
type input "*******"
click at [513, 359] on span "Please select..." at bounding box center [513, 360] width 95 height 21
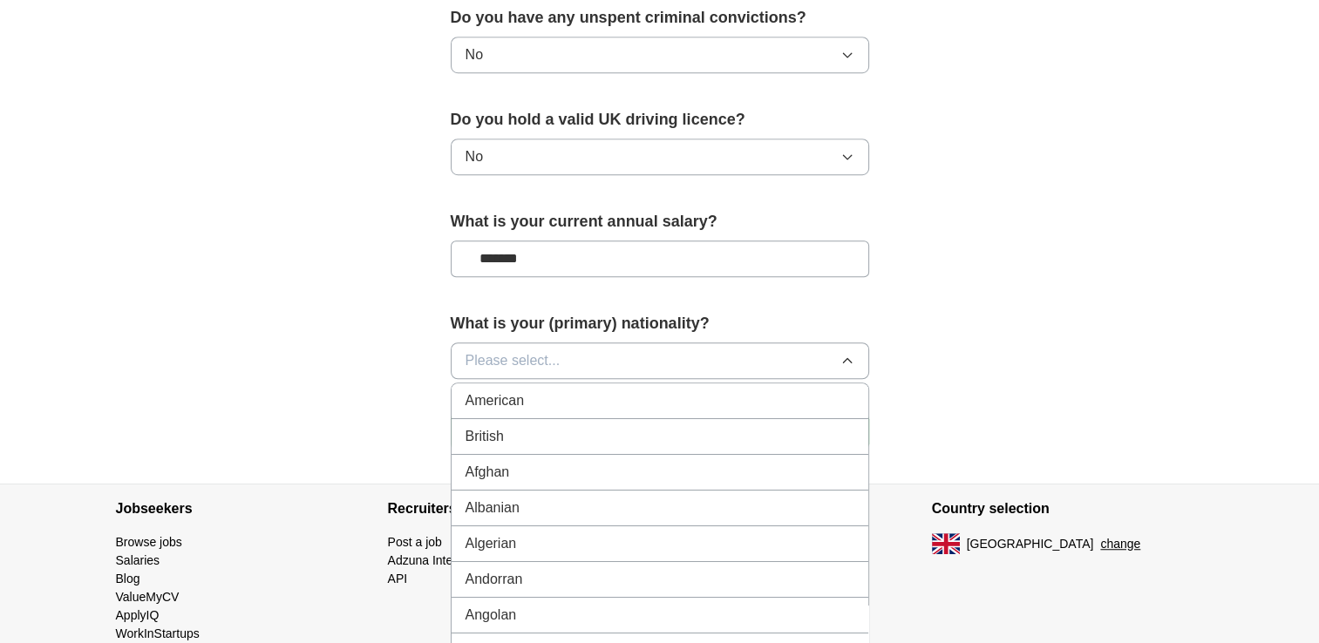
click at [523, 347] on button "Please select..." at bounding box center [660, 361] width 418 height 37
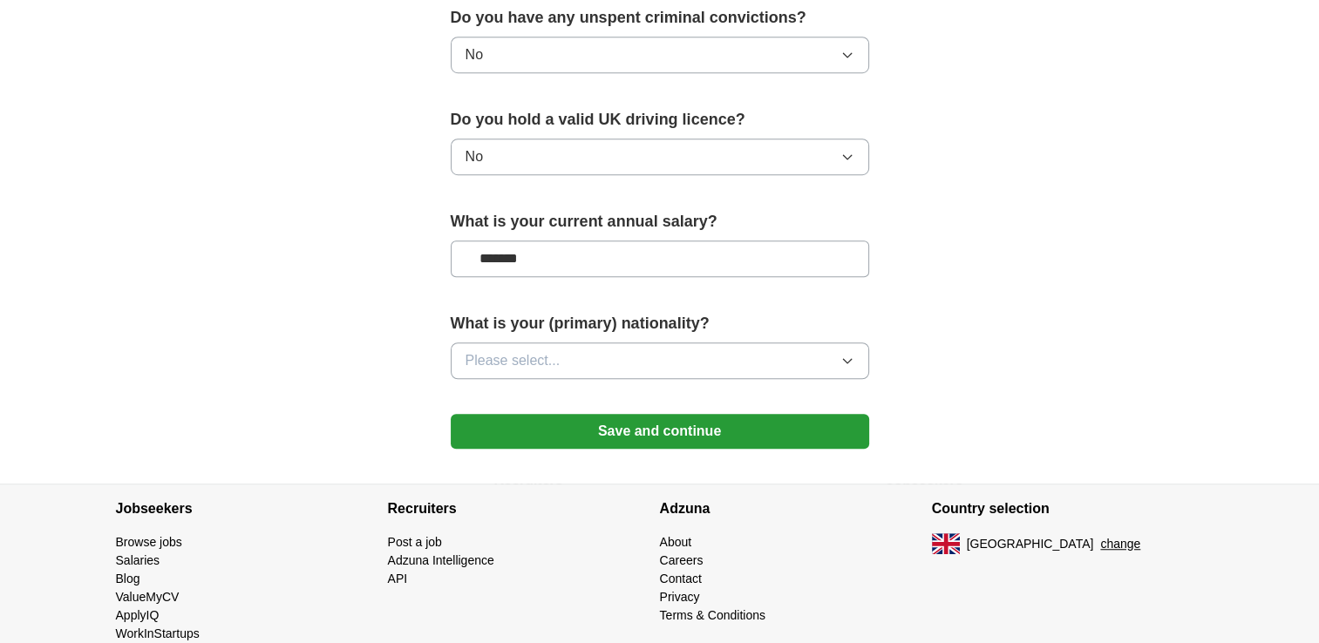
click at [520, 357] on span "Please select..." at bounding box center [513, 360] width 95 height 21
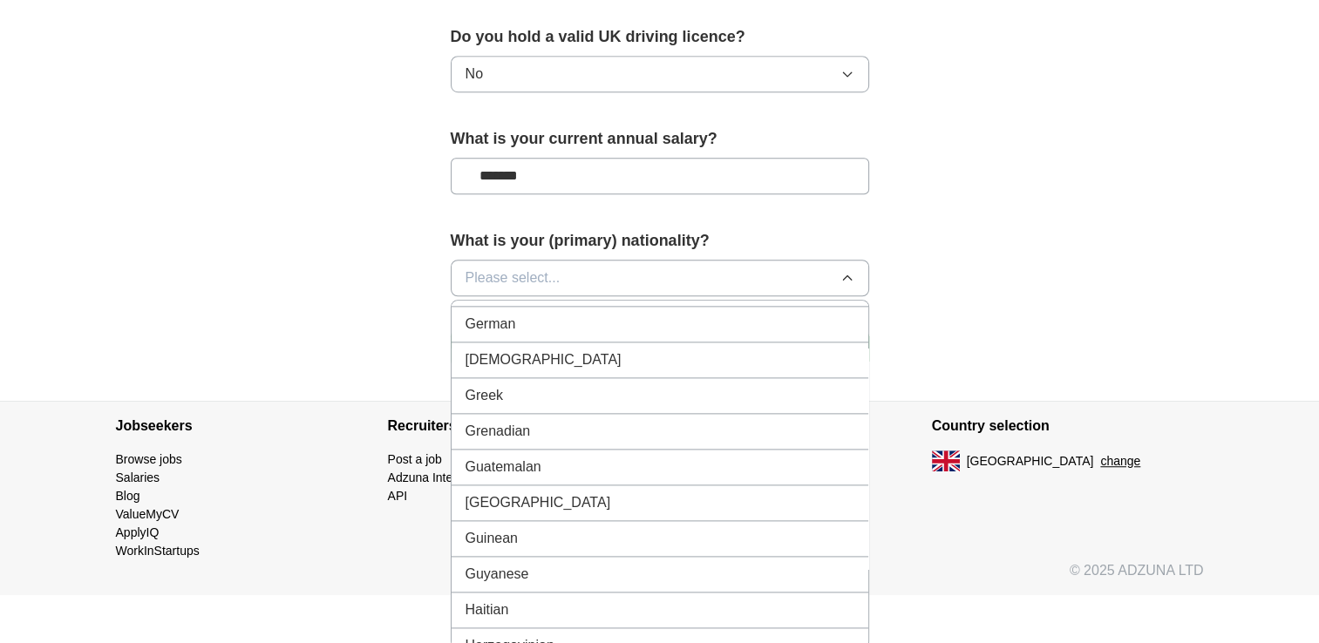
scroll to position [2354, 0]
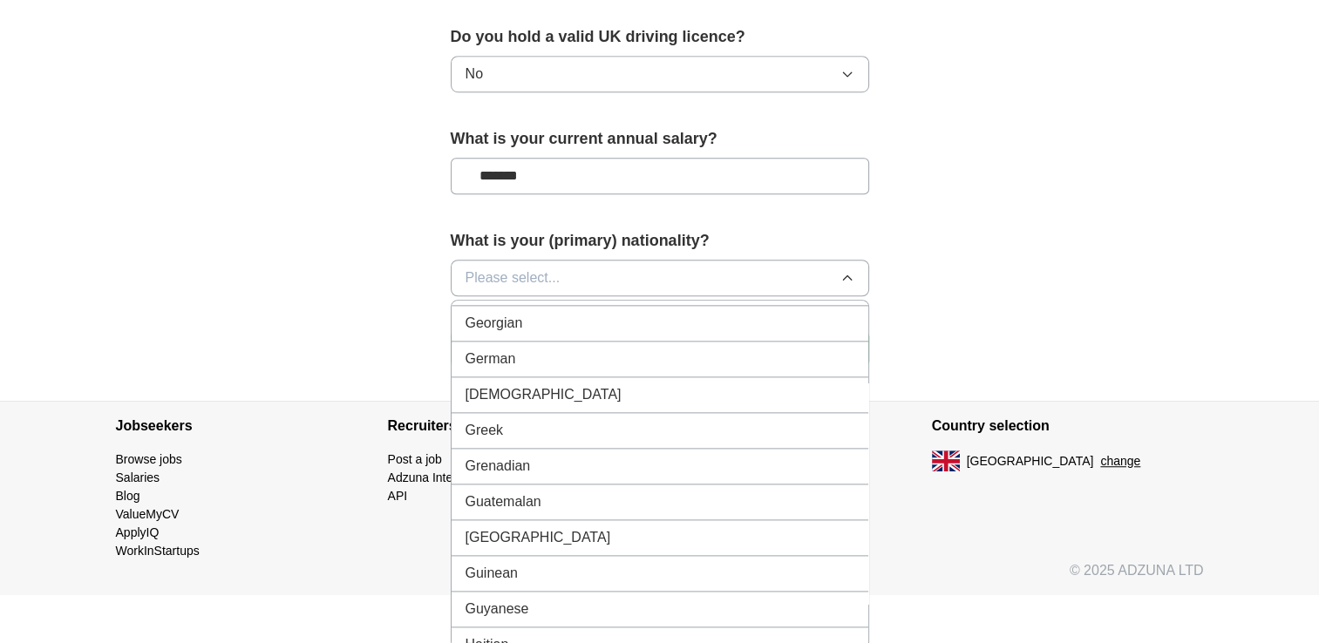
click at [503, 349] on span "German" at bounding box center [491, 359] width 51 height 21
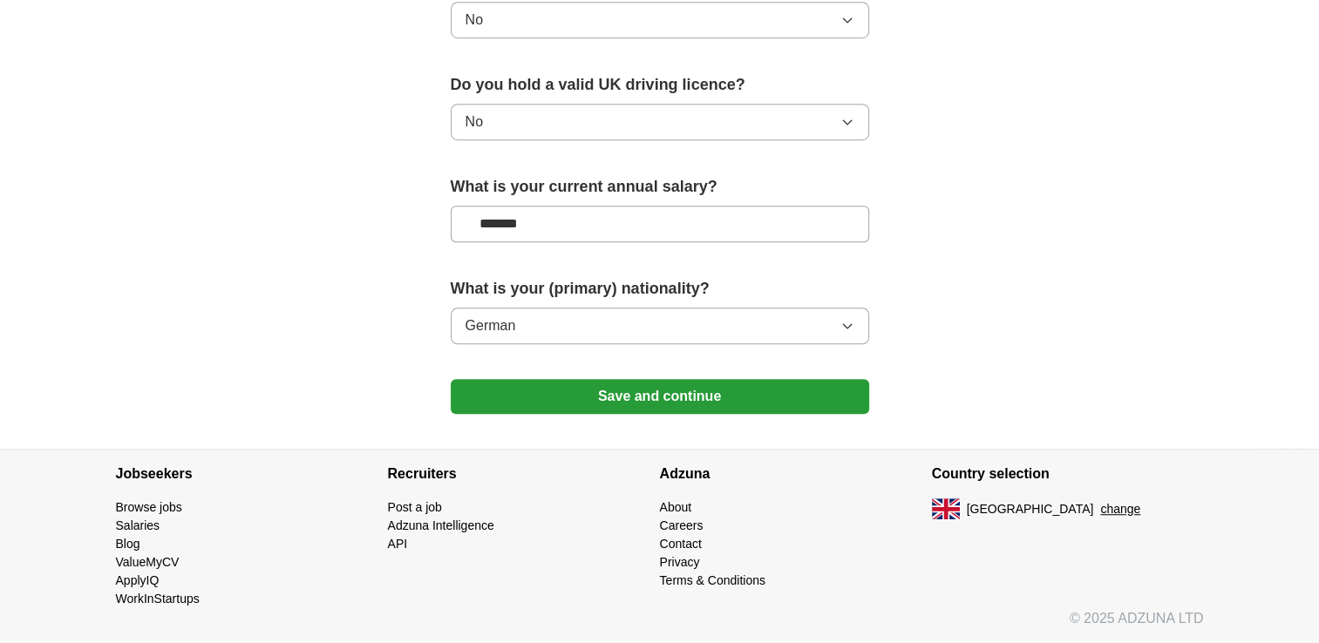
scroll to position [1162, 0]
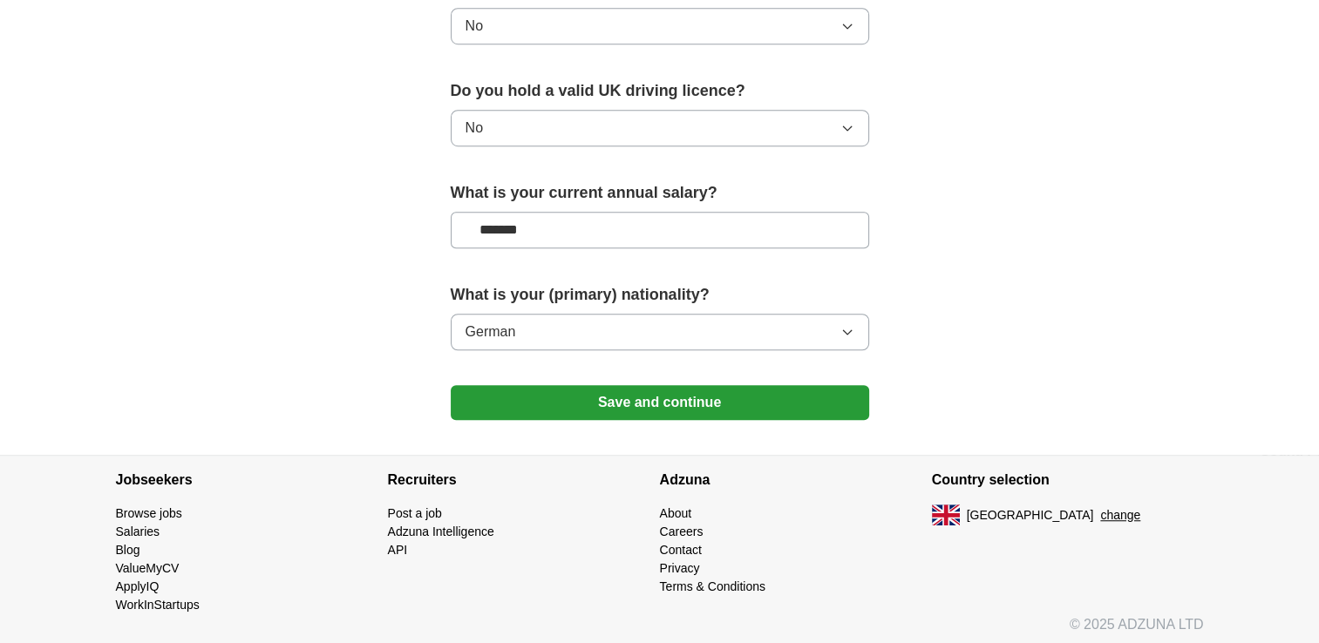
click at [630, 396] on button "Save and continue" at bounding box center [660, 402] width 418 height 35
